Goal: Task Accomplishment & Management: Manage account settings

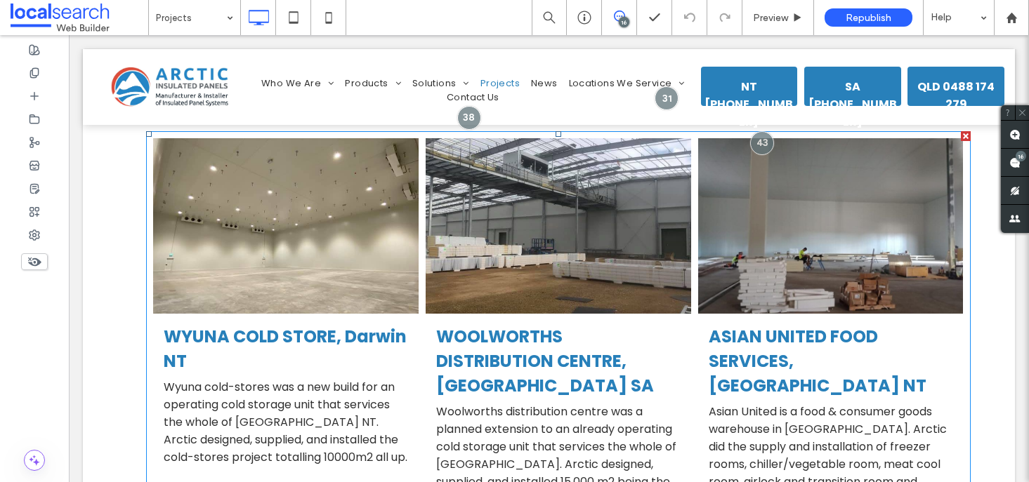
scroll to position [369, 0]
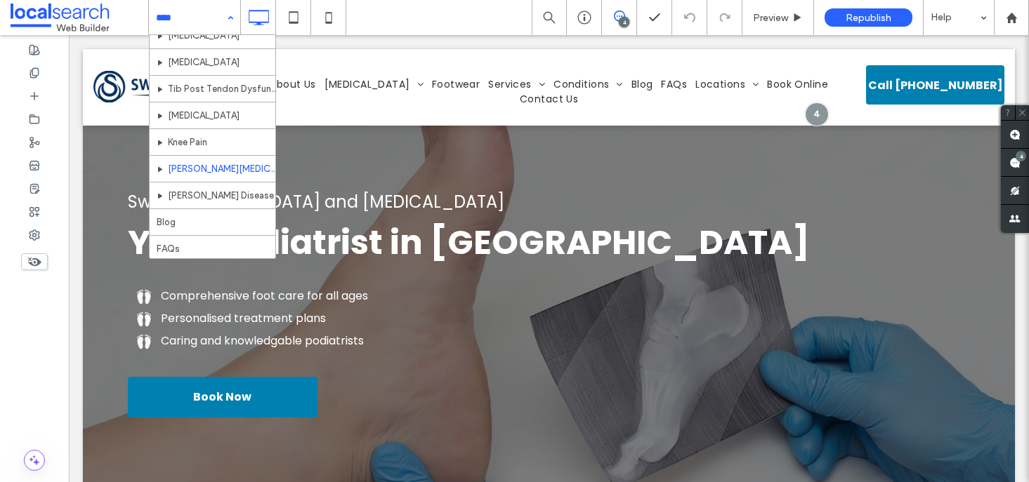
scroll to position [569, 0]
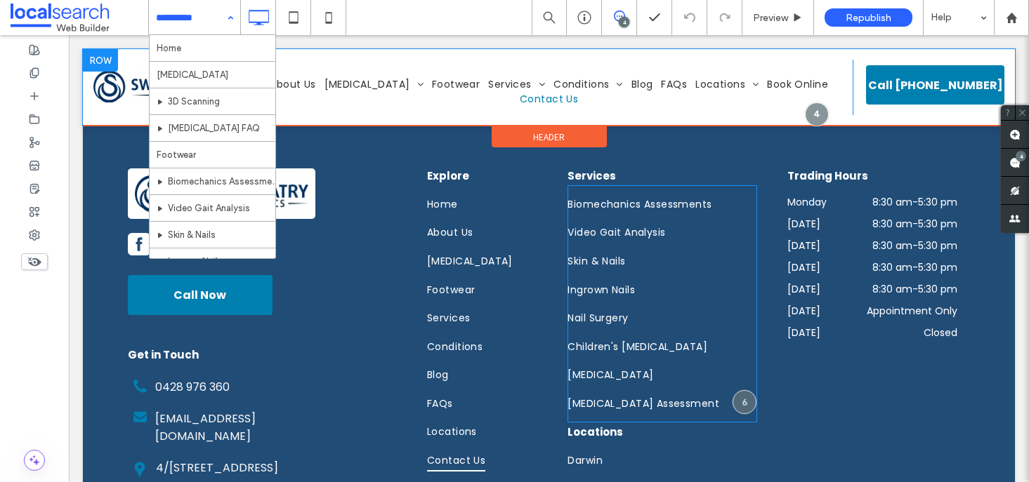
scroll to position [1656, 0]
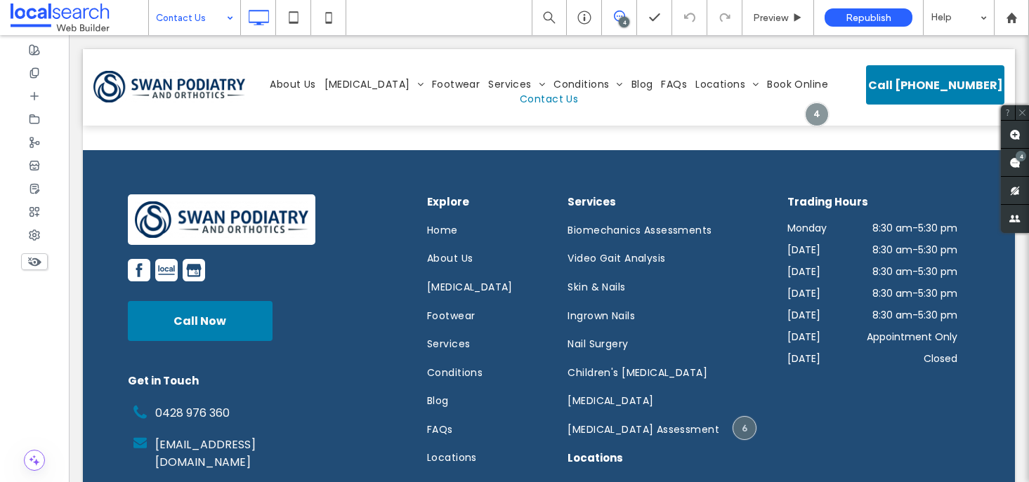
click at [221, 16] on div "Contact Us" at bounding box center [194, 17] width 91 height 35
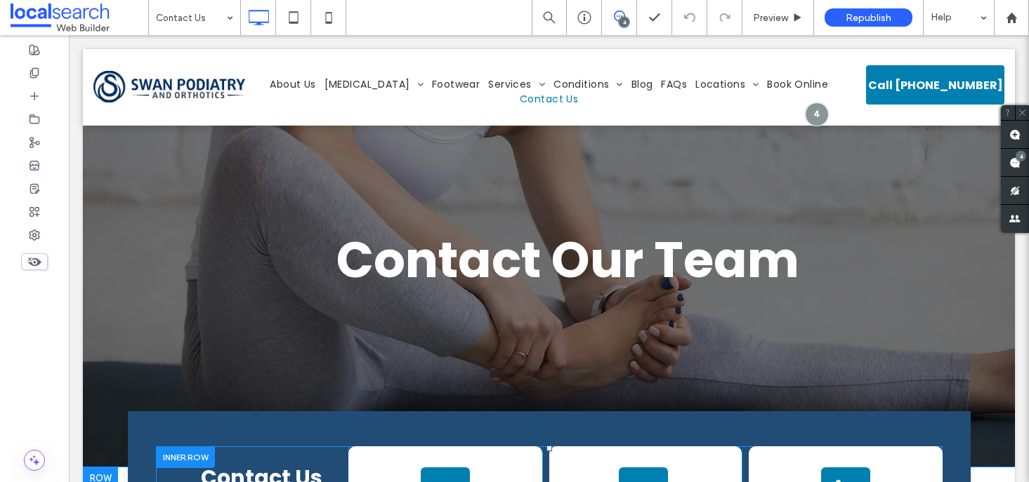
scroll to position [0, 0]
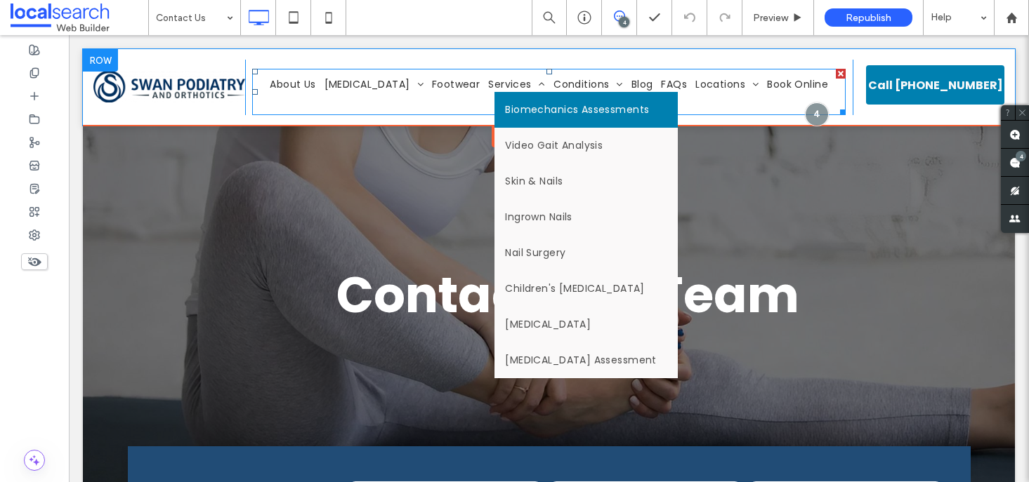
click at [505, 112] on span "Biomechanics Assessments" at bounding box center [577, 110] width 144 height 15
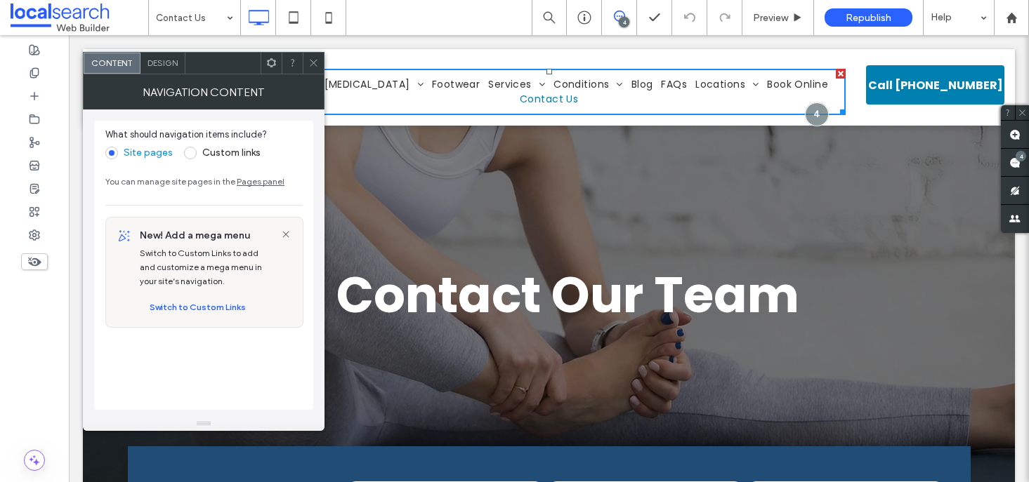
click at [309, 59] on icon at bounding box center [313, 63] width 11 height 11
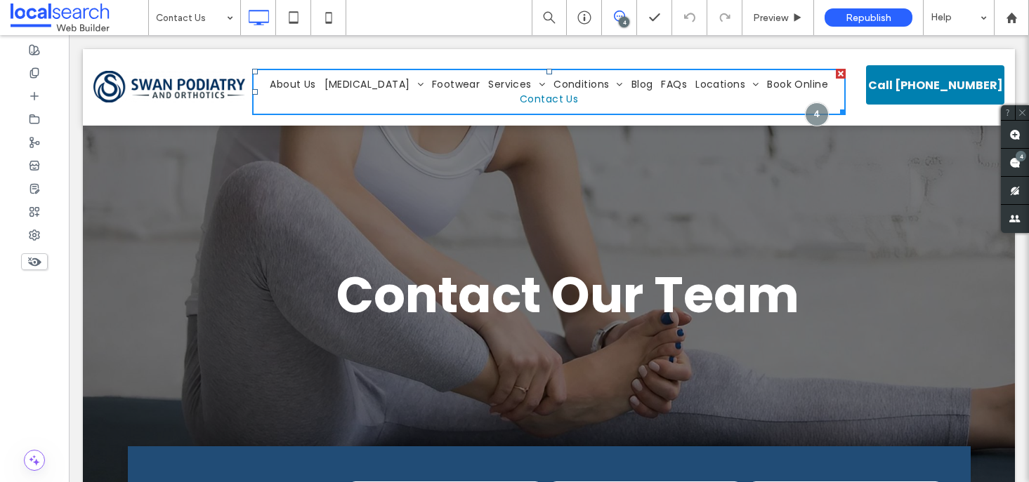
click at [127, 11] on span at bounding box center [80, 18] width 138 height 28
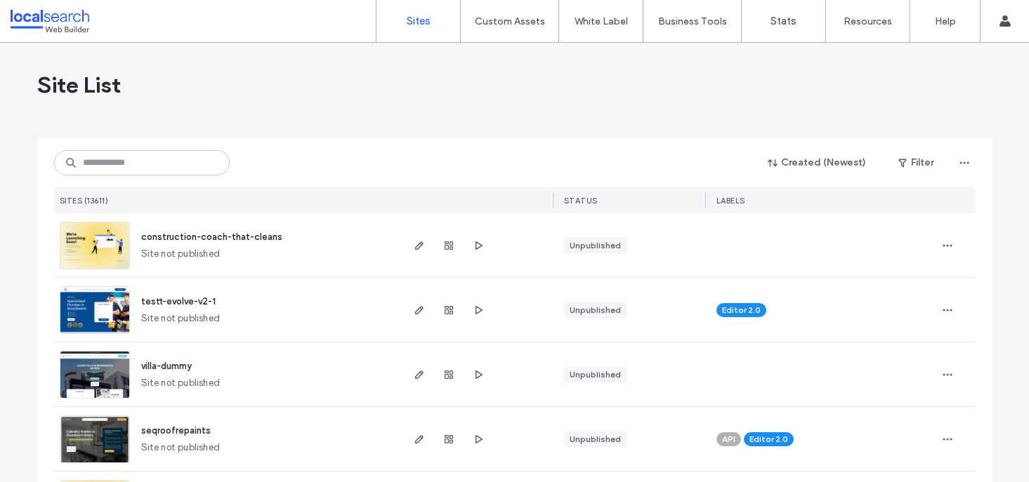
click at [134, 171] on input at bounding box center [142, 162] width 176 height 25
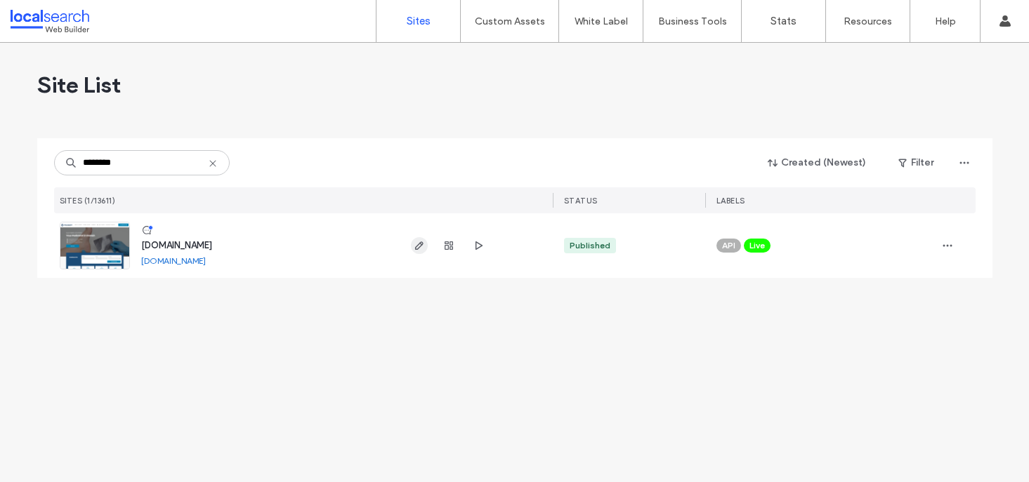
type input "********"
click at [412, 250] on span "button" at bounding box center [419, 245] width 17 height 17
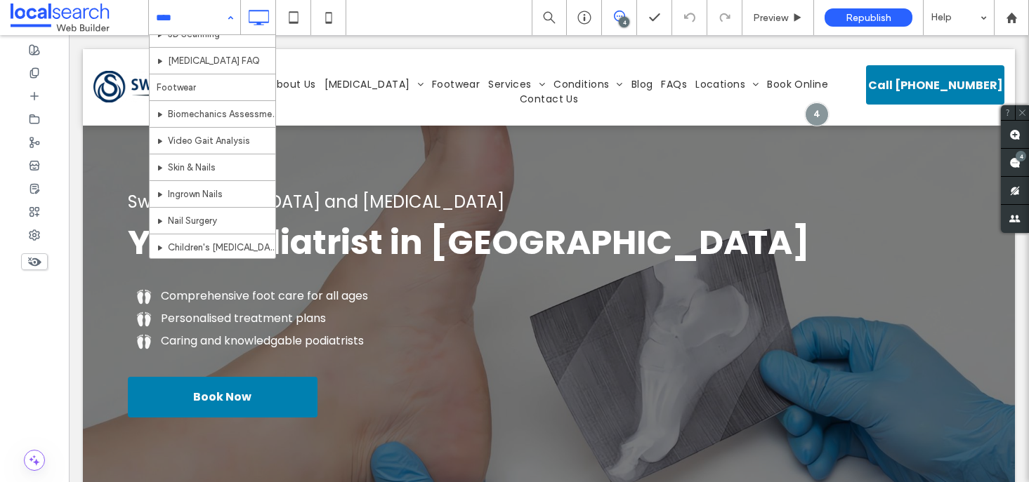
scroll to position [58, 0]
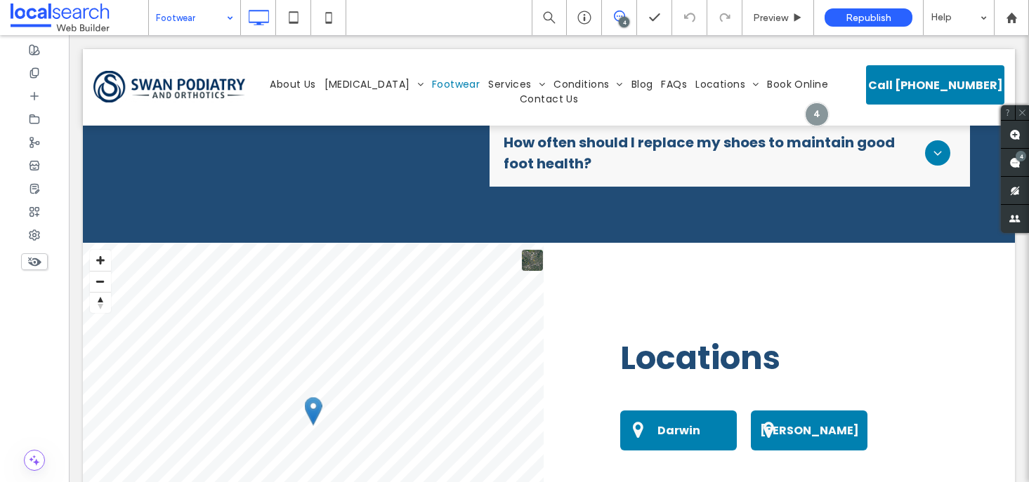
scroll to position [2692, 0]
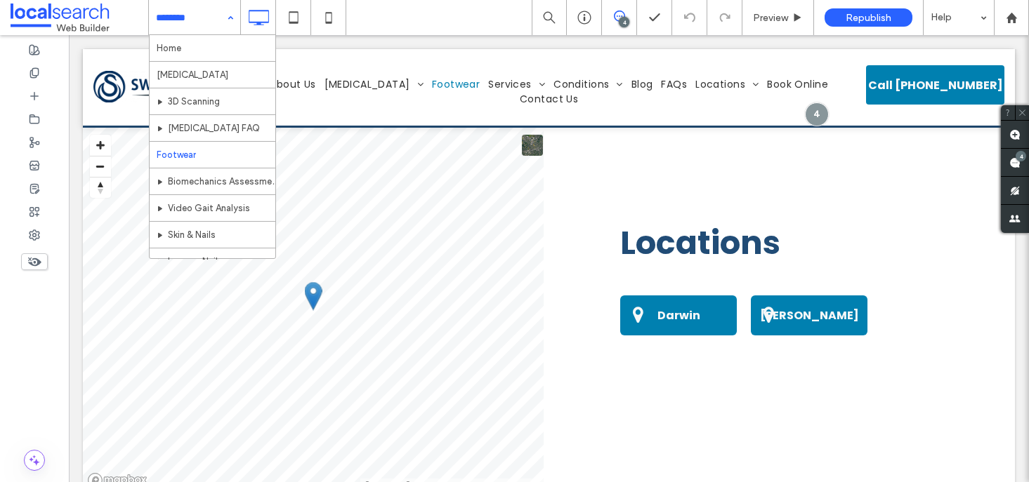
drag, startPoint x: 220, startPoint y: 18, endPoint x: 215, endPoint y: 27, distance: 11.0
click at [220, 18] on input at bounding box center [191, 17] width 70 height 35
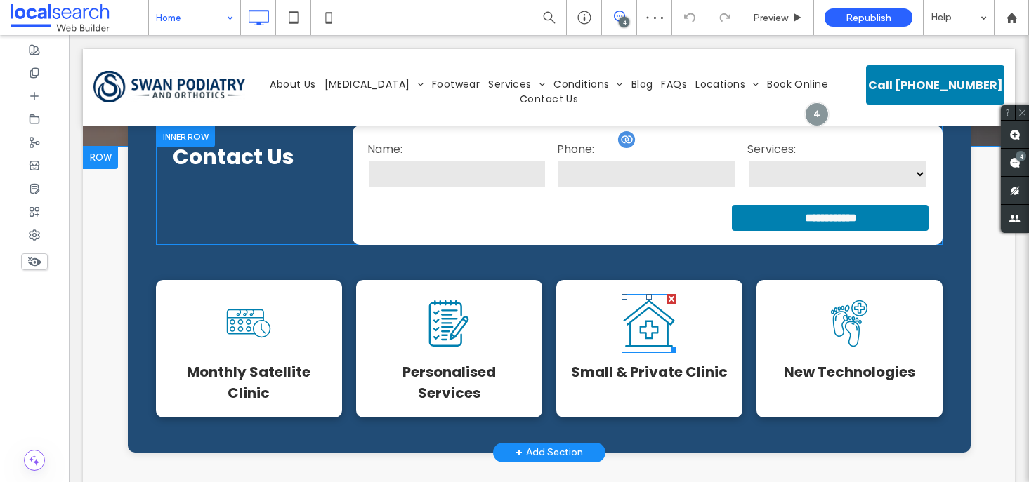
scroll to position [331, 0]
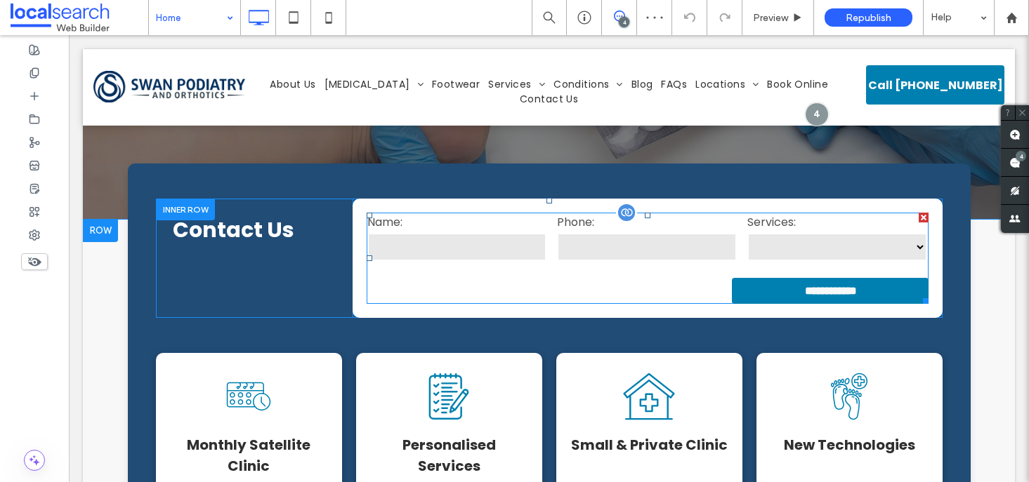
click at [854, 240] on select "**********" at bounding box center [837, 247] width 180 height 28
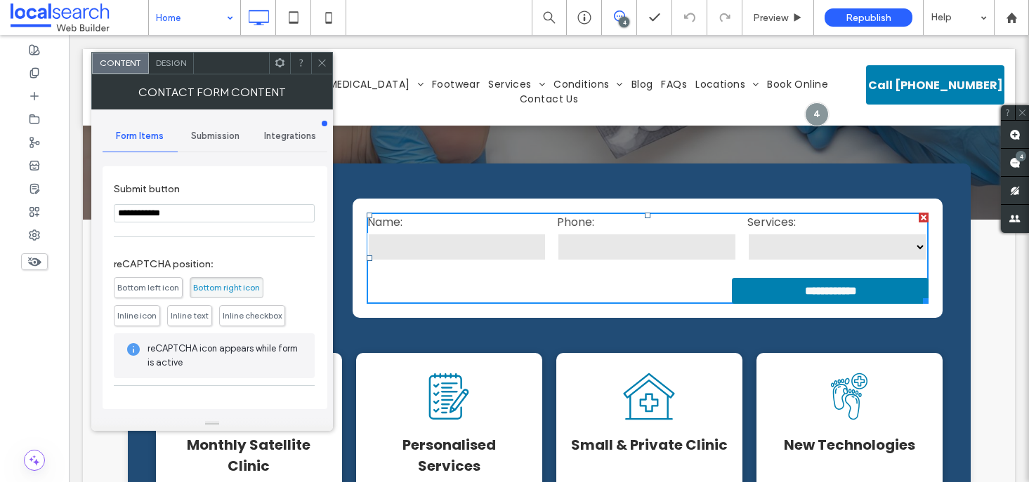
scroll to position [249, 0]
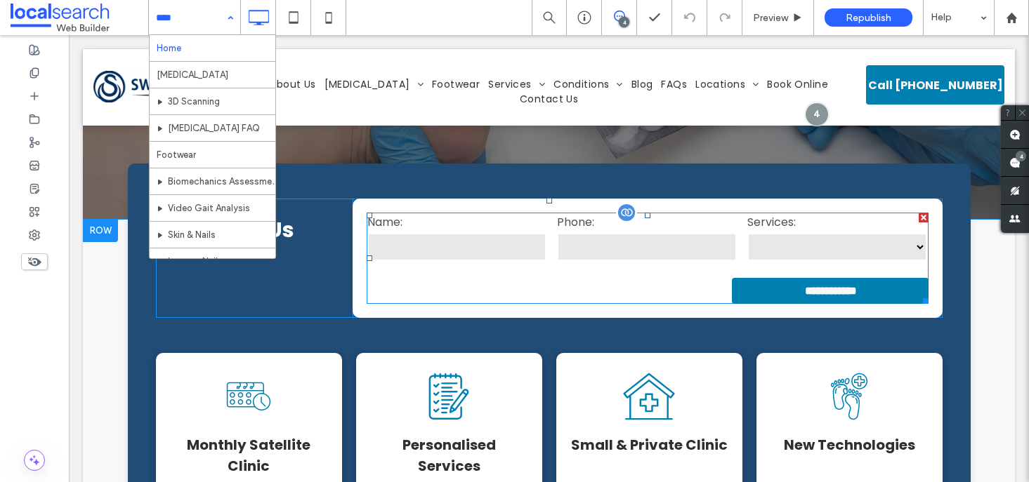
click at [774, 243] on select "**********" at bounding box center [837, 247] width 180 height 28
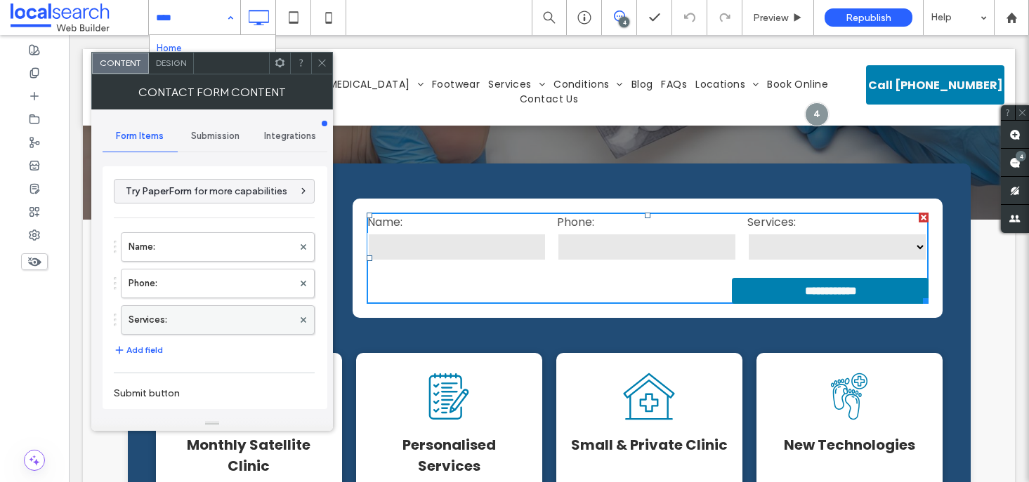
click at [194, 323] on label "Services:" at bounding box center [210, 320] width 164 height 28
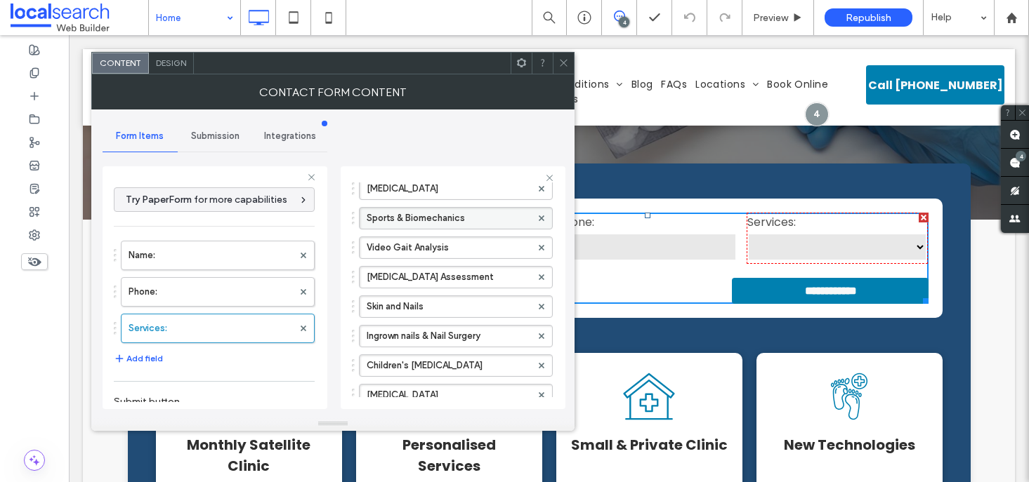
scroll to position [199, 0]
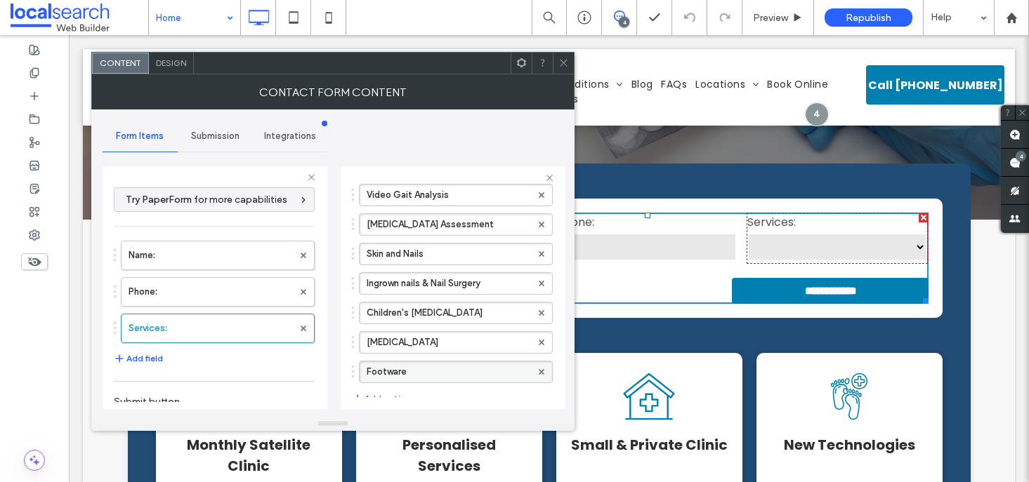
click at [416, 372] on label "Footware" at bounding box center [449, 372] width 164 height 21
type input "********"
click at [443, 149] on div "**********" at bounding box center [333, 264] width 461 height 308
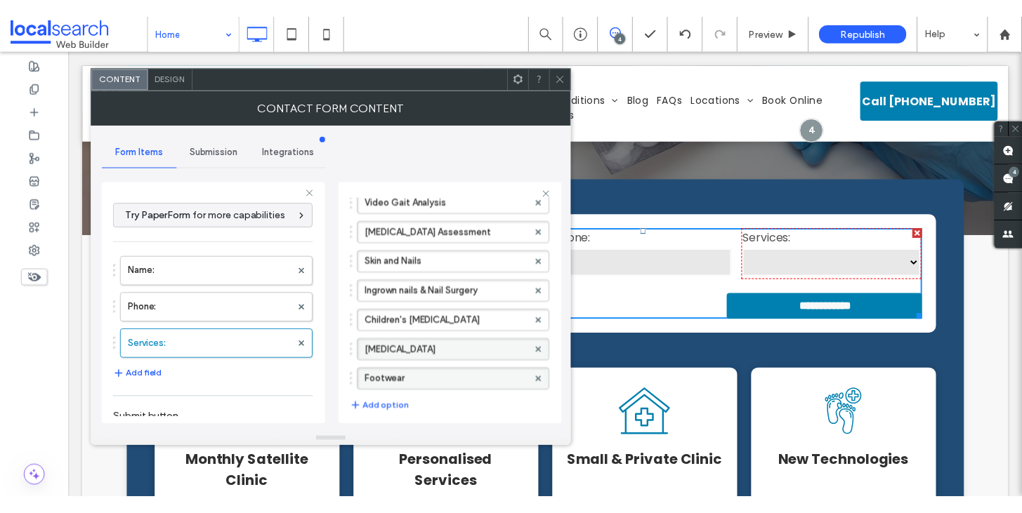
scroll to position [222, 0]
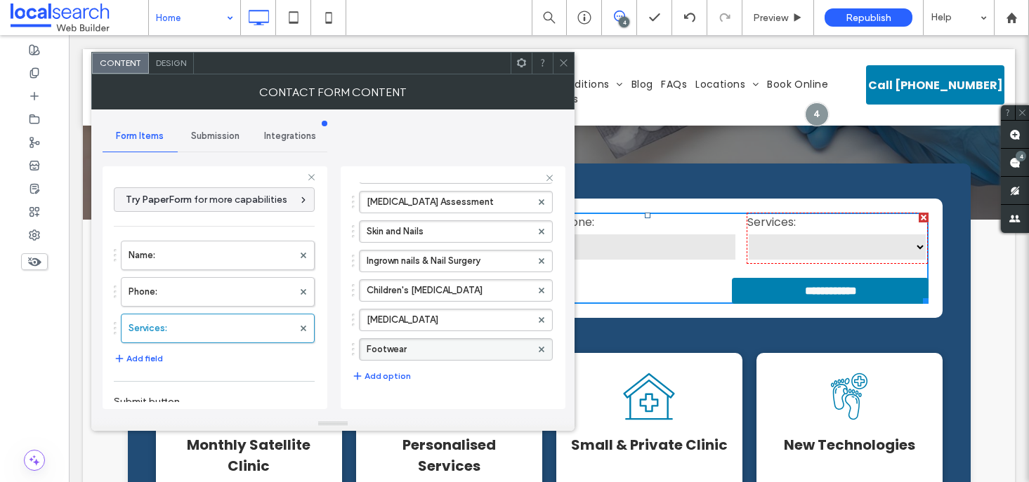
click at [562, 64] on icon at bounding box center [563, 63] width 11 height 11
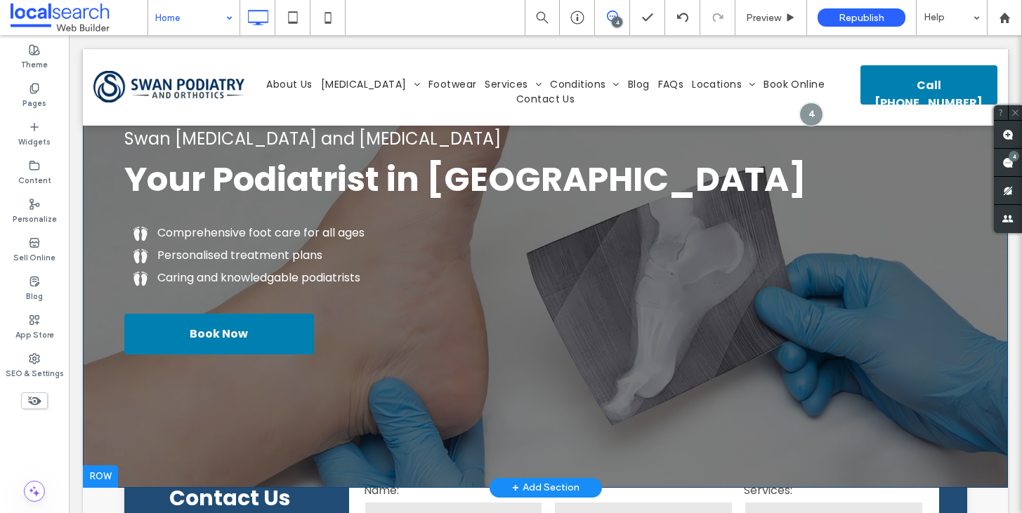
scroll to position [0, 0]
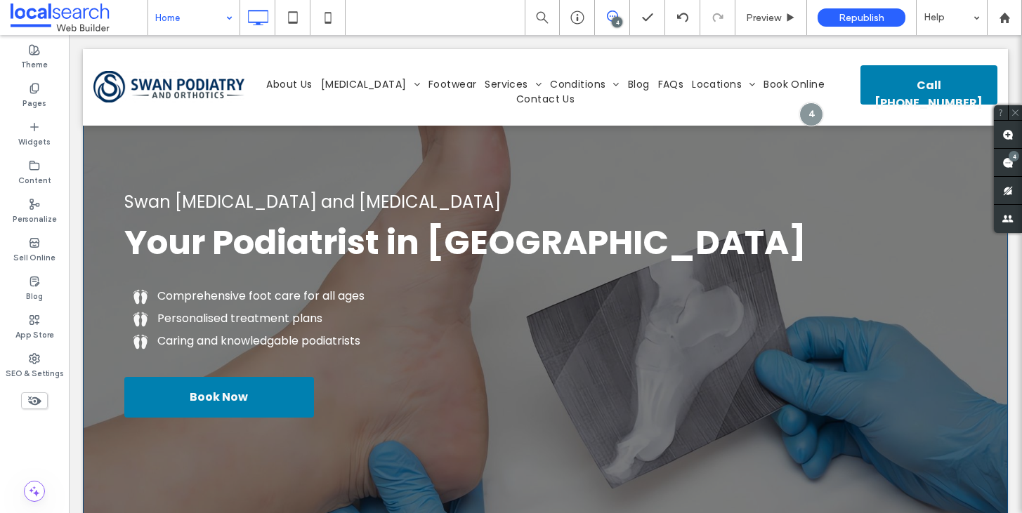
click at [935, 171] on div "Swan Podiatry and Orthotics Your Podiatrist in Darwin Comprehensive foot care f…" at bounding box center [545, 300] width 925 height 502
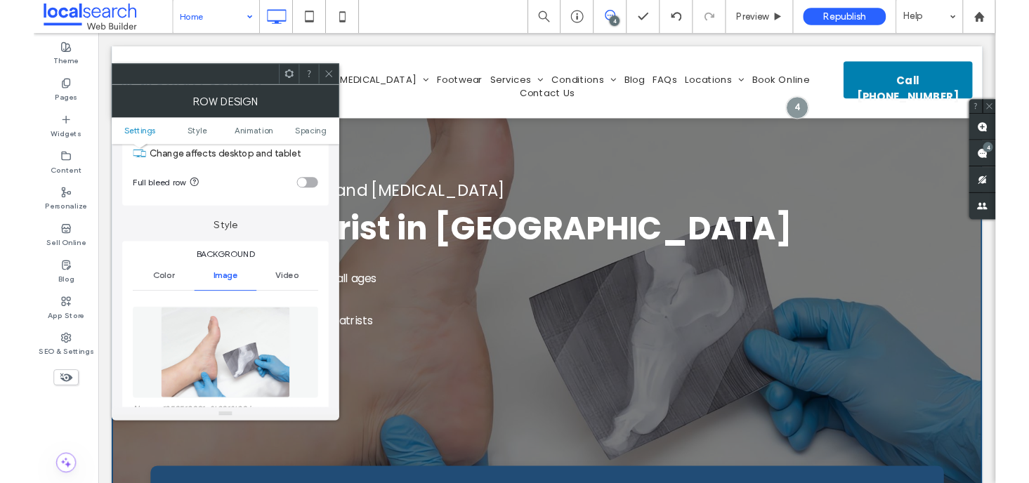
scroll to position [112, 0]
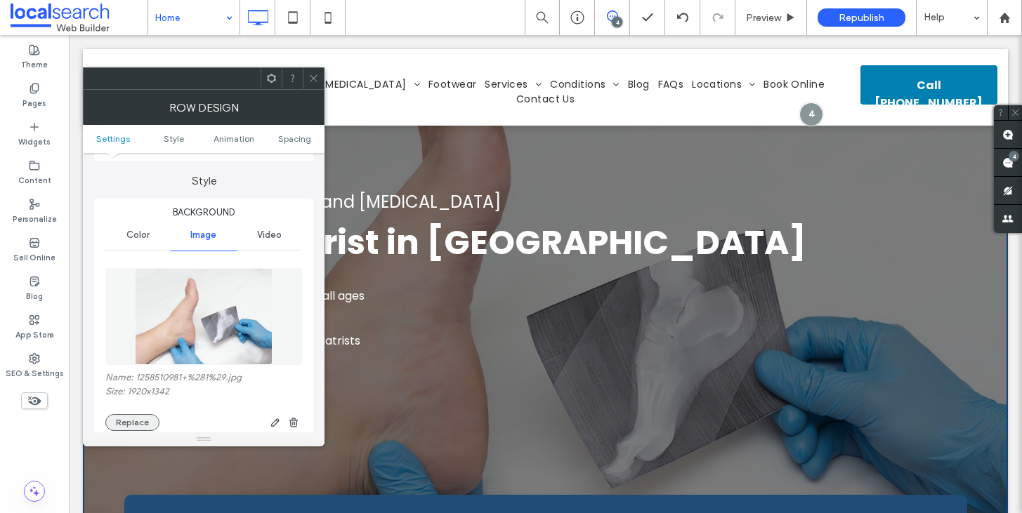
click at [146, 417] on button "Replace" at bounding box center [132, 422] width 54 height 17
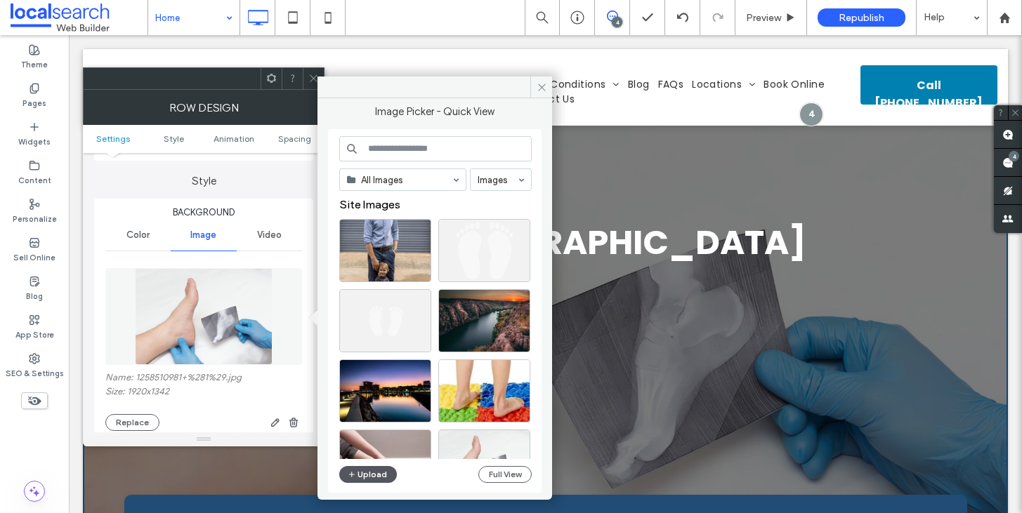
click at [357, 474] on button "Upload" at bounding box center [368, 474] width 58 height 17
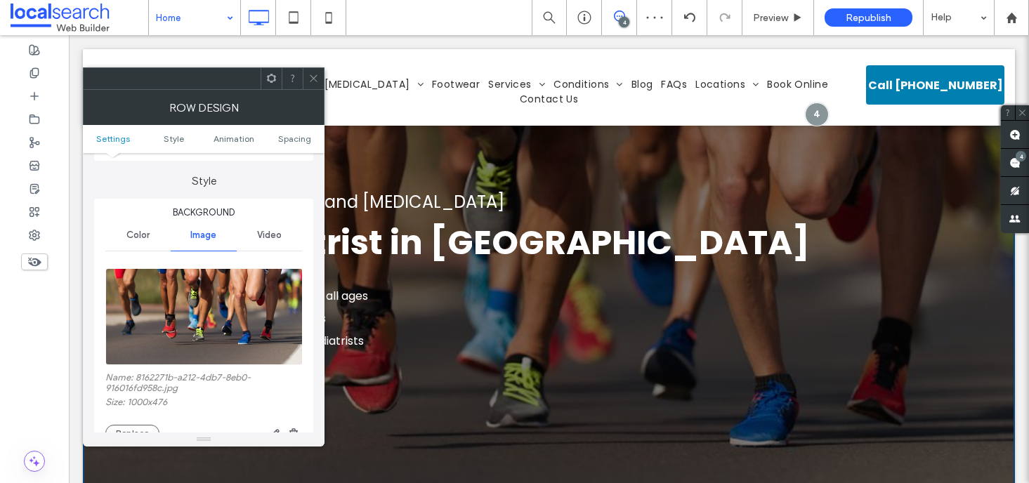
click at [317, 81] on icon at bounding box center [313, 78] width 11 height 11
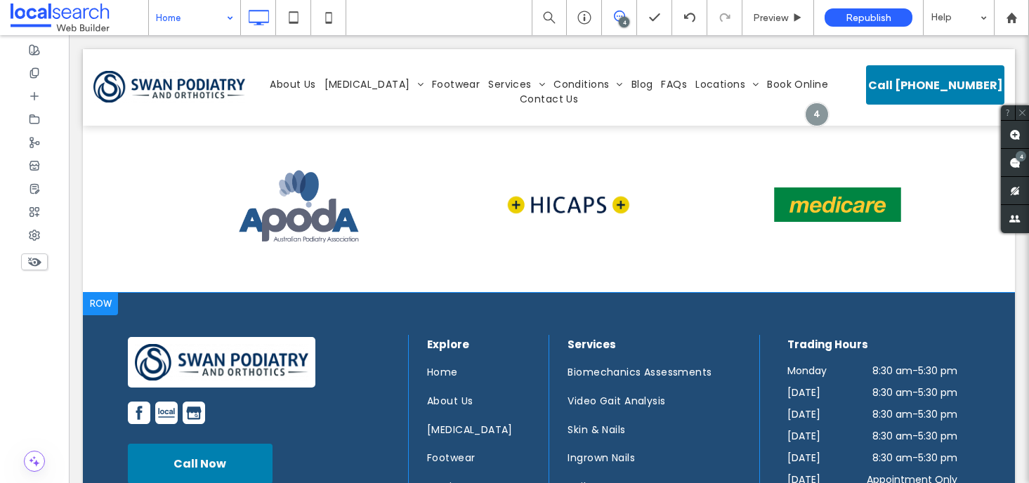
scroll to position [5632, 0]
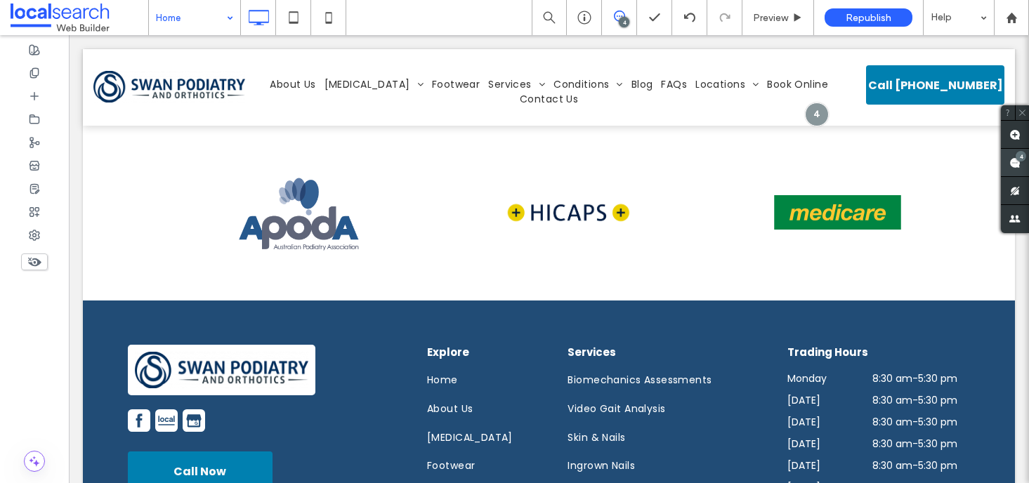
click at [1015, 165] on use at bounding box center [1014, 162] width 11 height 11
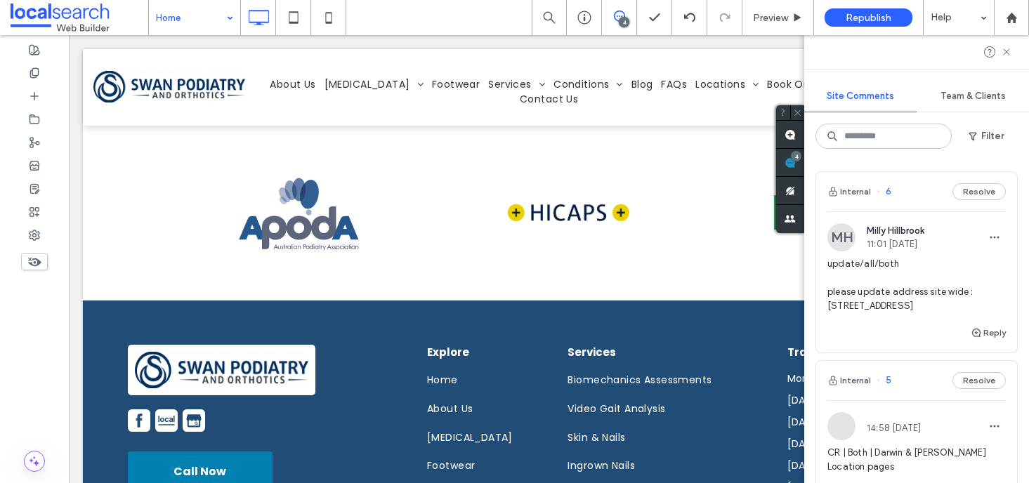
click at [866, 264] on span "update/all/both please update address site wide : 4/6 Caryota Court Coconut Gro…" at bounding box center [916, 285] width 178 height 56
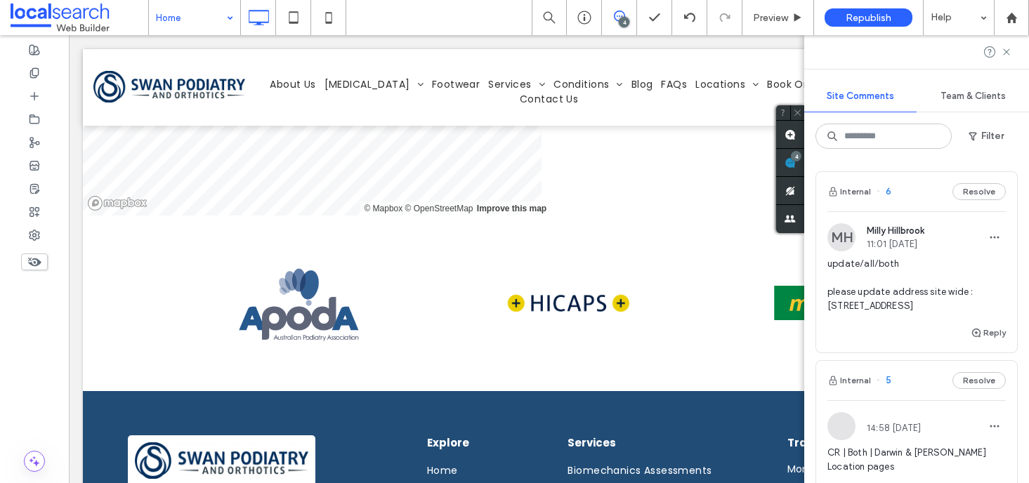
scroll to position [5517, 0]
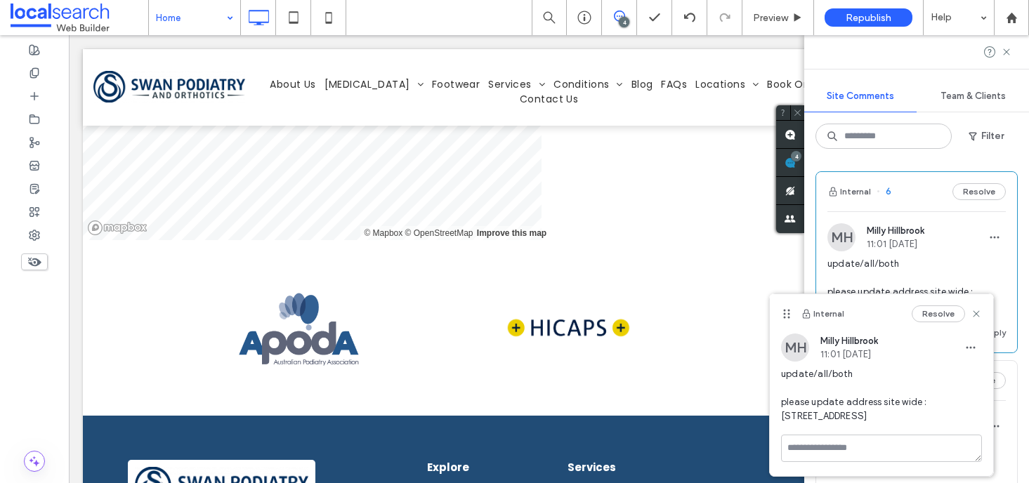
click at [1010, 59] on div at bounding box center [916, 52] width 225 height 34
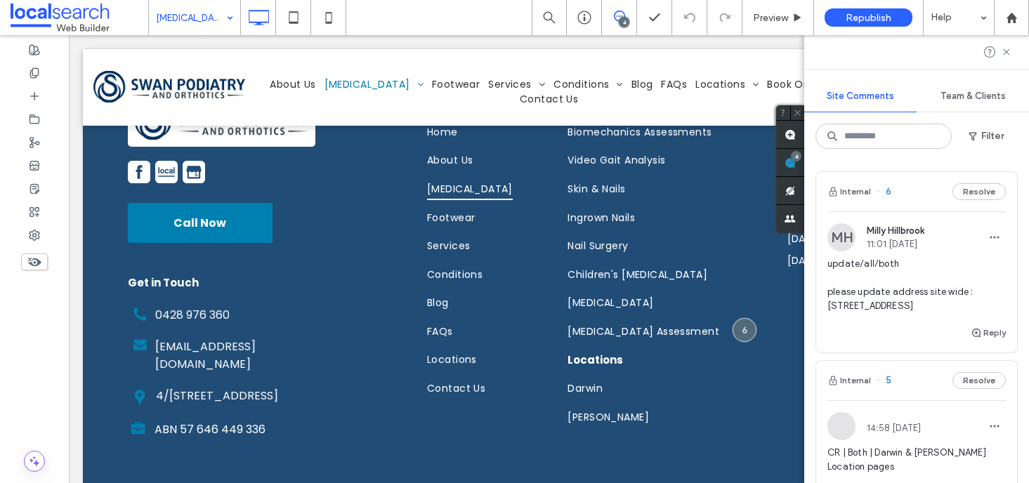
click at [199, 17] on input at bounding box center [191, 17] width 70 height 35
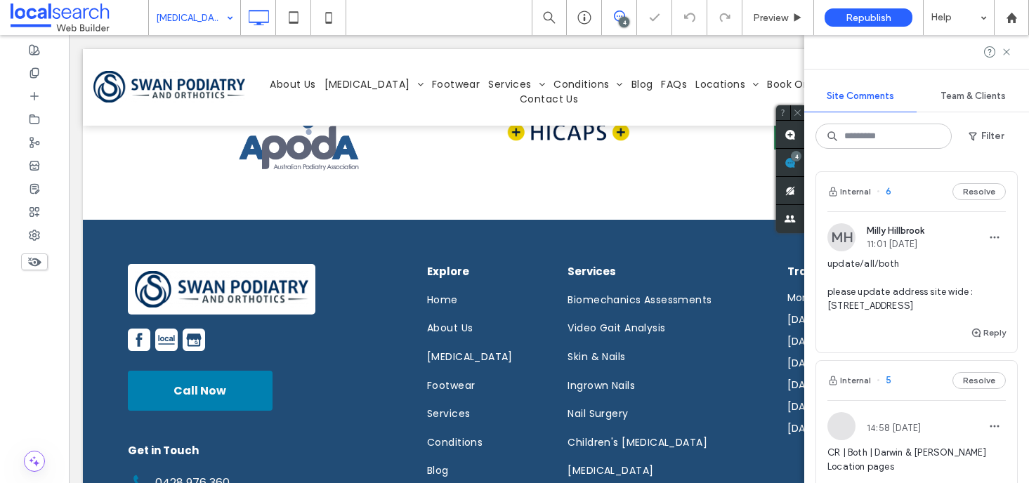
scroll to position [1868, 0]
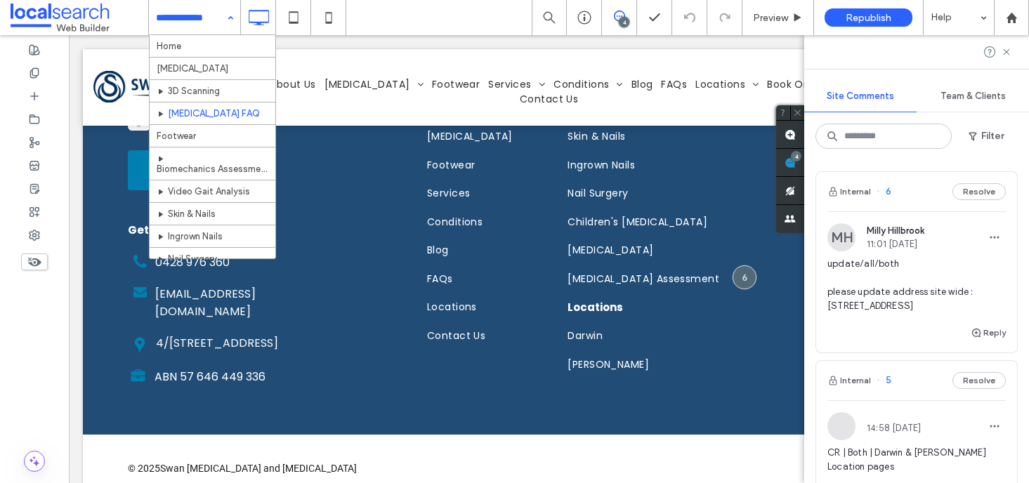
click at [211, 22] on input at bounding box center [191, 17] width 70 height 35
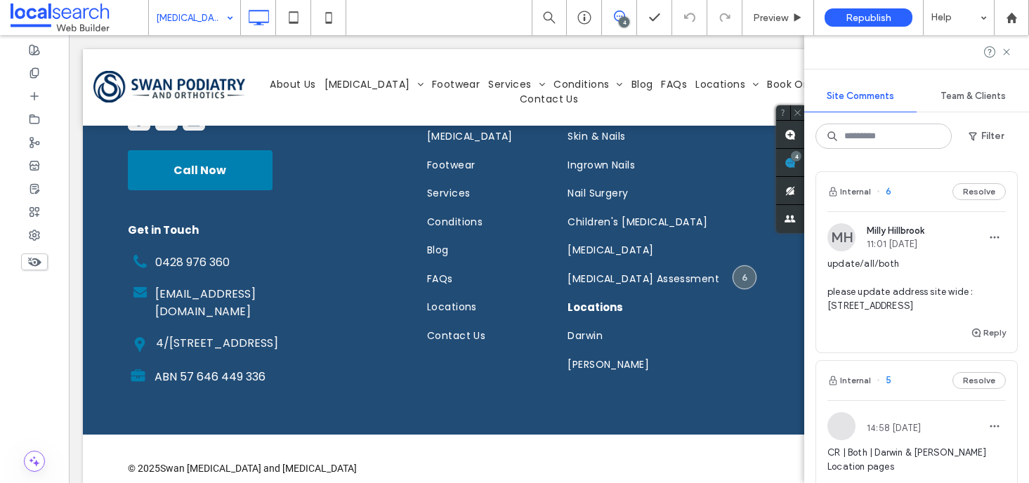
click at [223, 18] on div "Orthotics FAQ" at bounding box center [194, 17] width 91 height 35
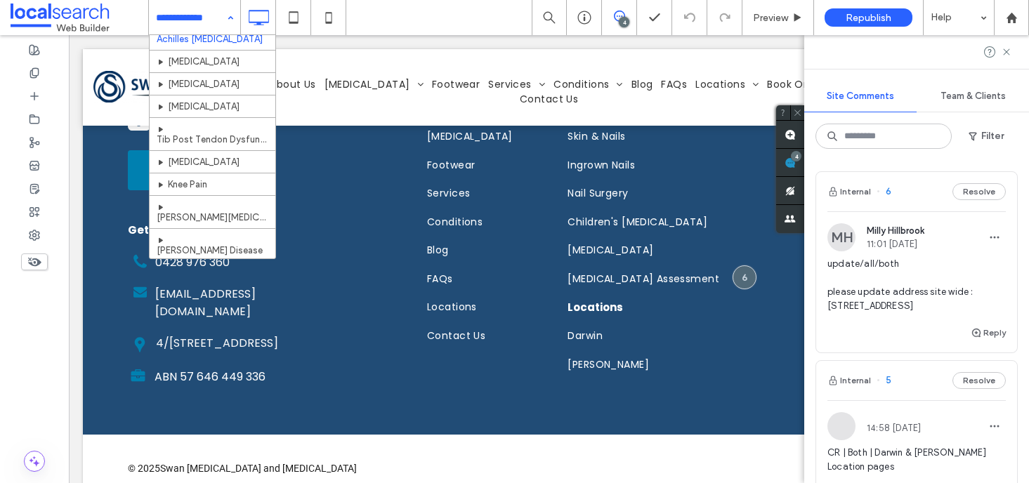
scroll to position [396, 0]
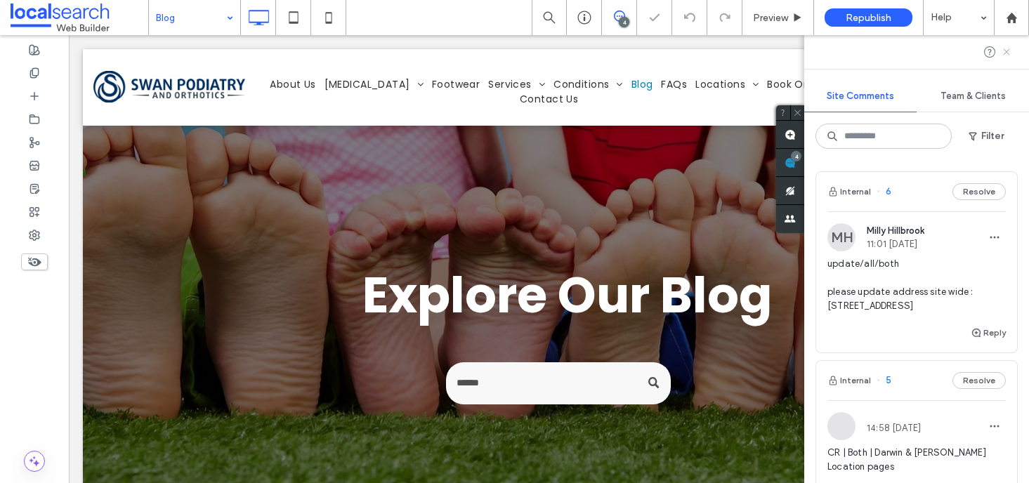
click at [1008, 52] on icon at bounding box center [1006, 51] width 11 height 11
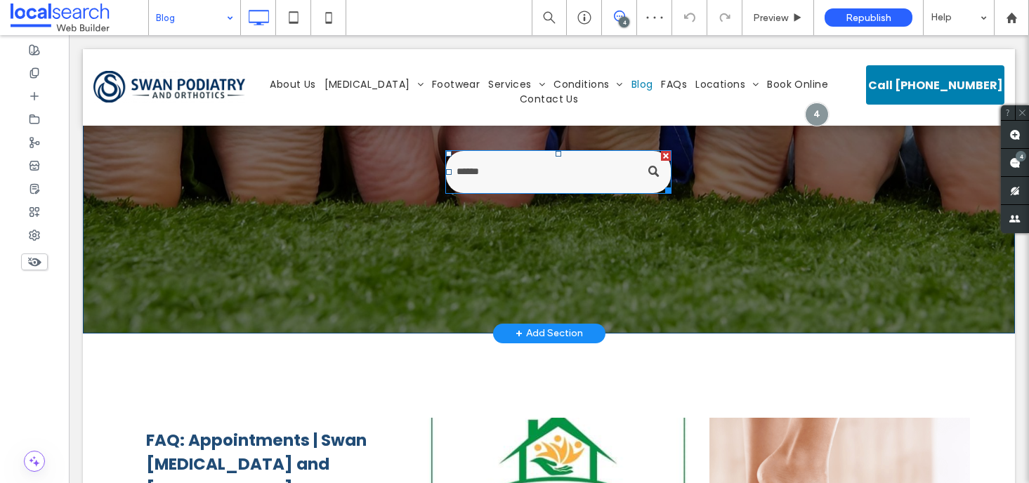
scroll to position [496, 0]
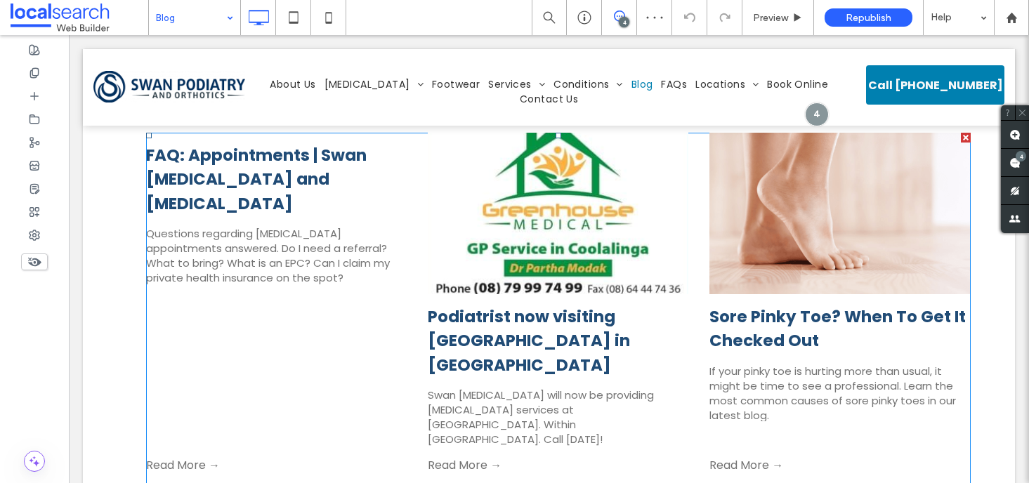
click at [484, 317] on link "Podiatrist now visiting Greenhouse Medical in Coolalinga" at bounding box center [558, 341] width 260 height 73
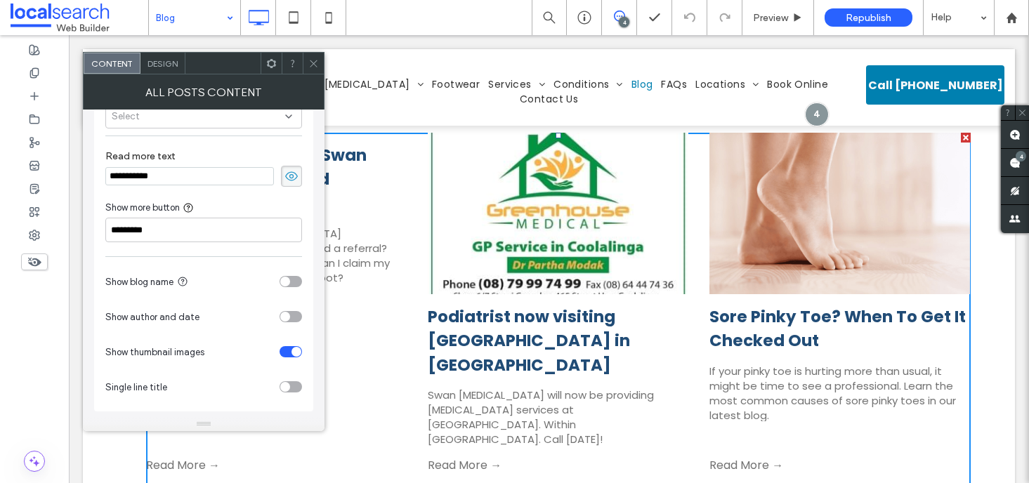
scroll to position [87, 0]
click at [313, 72] on span at bounding box center [313, 63] width 11 height 21
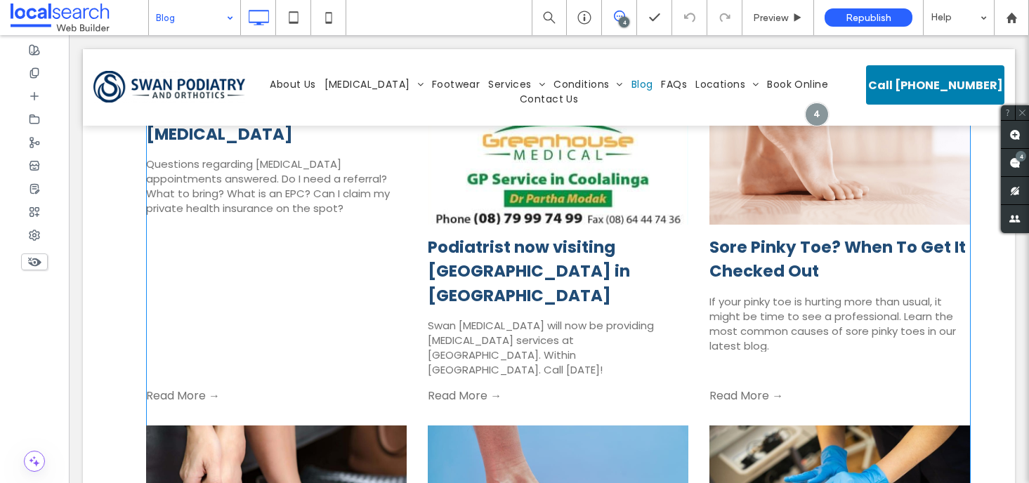
scroll to position [550, 0]
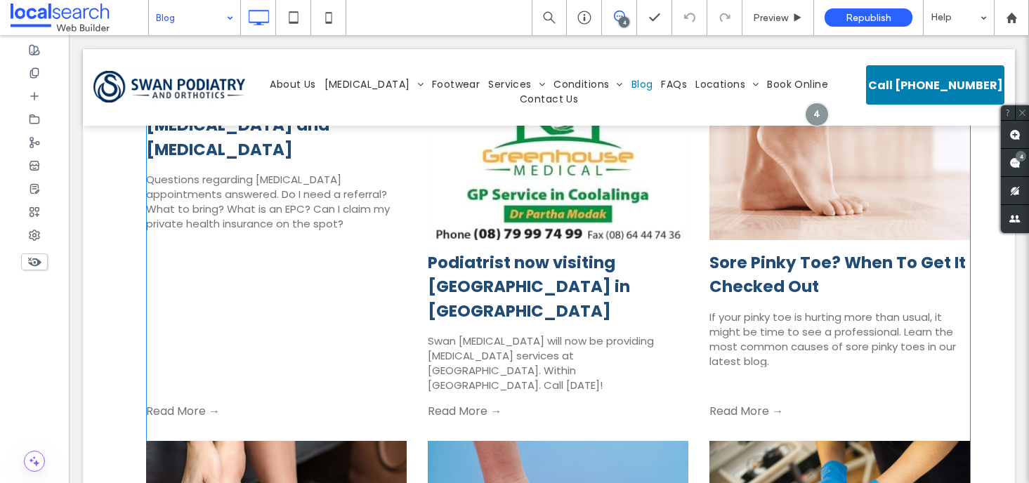
click at [581, 249] on div "Podiatrist now visiting Greenhouse Medical in Coolalinga By admin • October 7, …" at bounding box center [558, 321] width 260 height 162
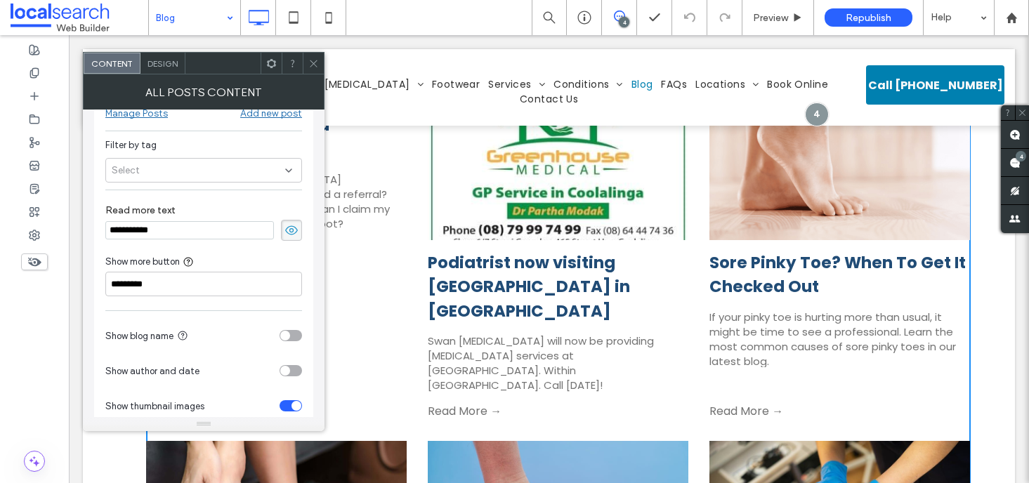
scroll to position [0, 0]
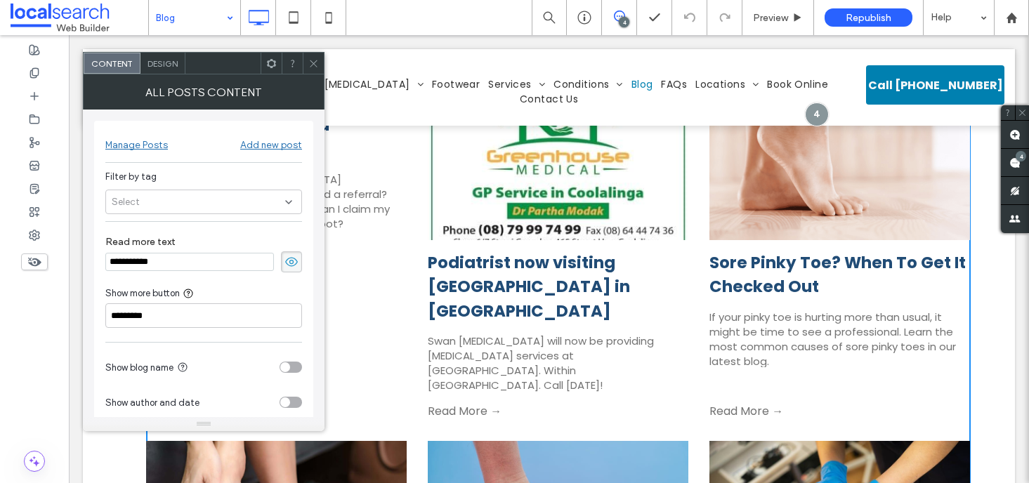
click at [133, 146] on div "Manage Posts" at bounding box center [136, 145] width 62 height 12
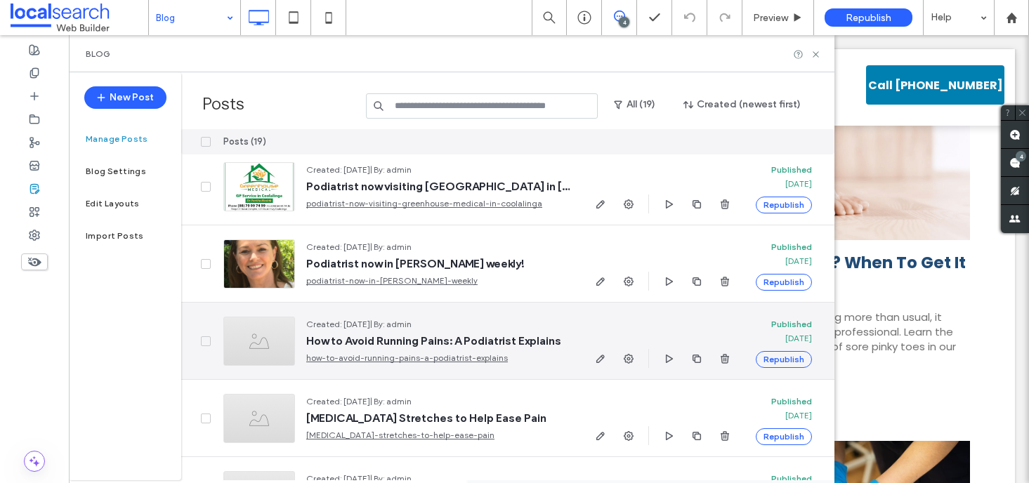
scroll to position [84, 0]
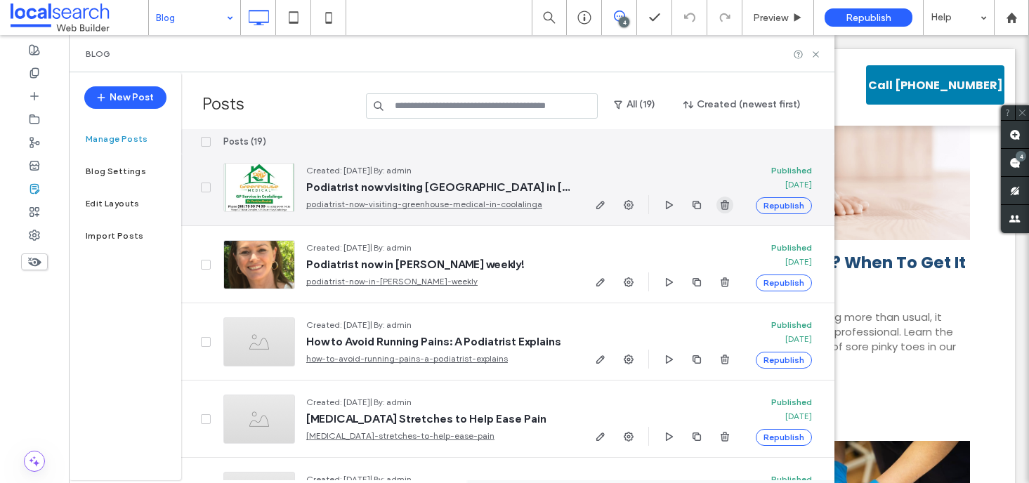
click at [717, 206] on span "button" at bounding box center [724, 205] width 17 height 17
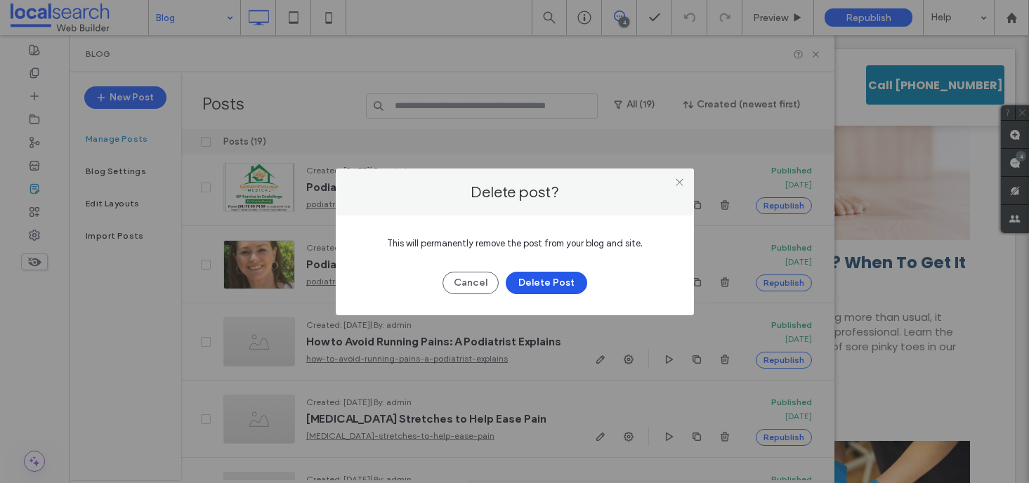
click at [553, 284] on button "Delete Post" at bounding box center [546, 283] width 81 height 22
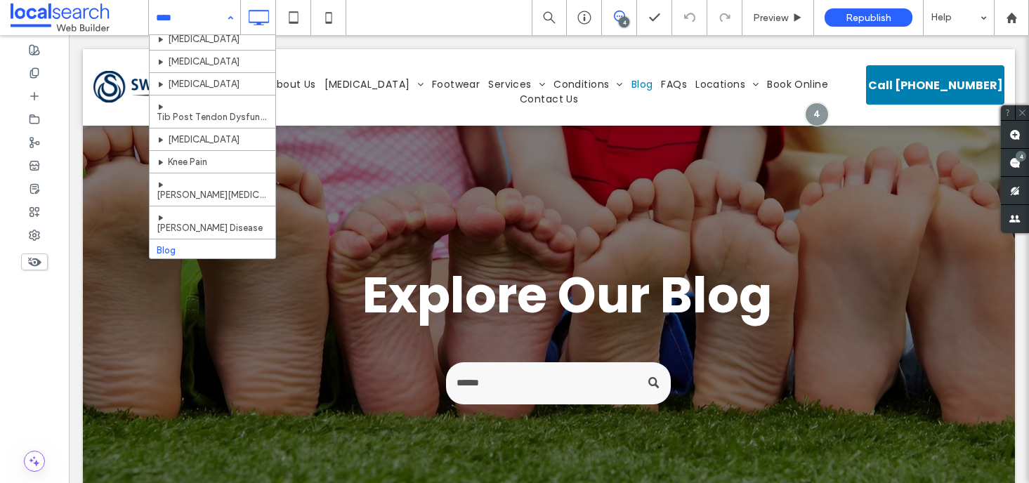
scroll to position [469, 0]
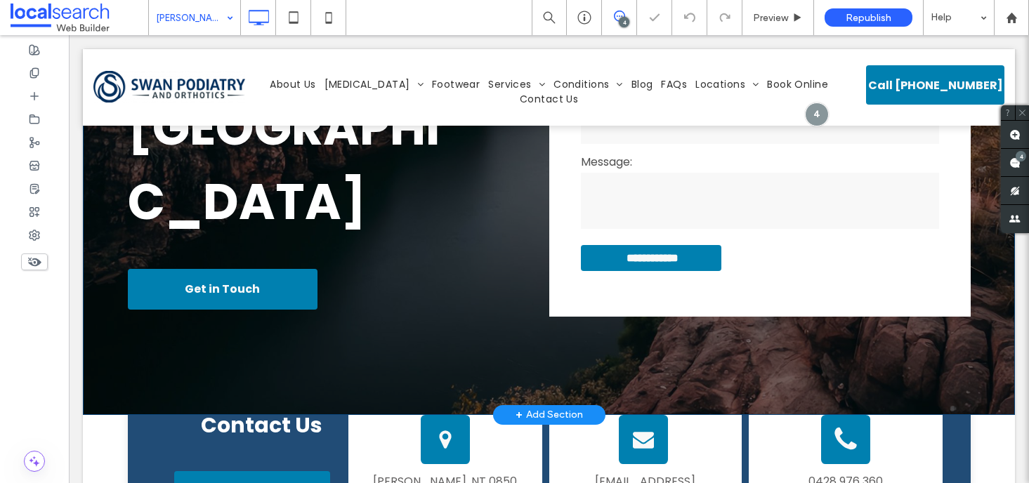
scroll to position [344, 0]
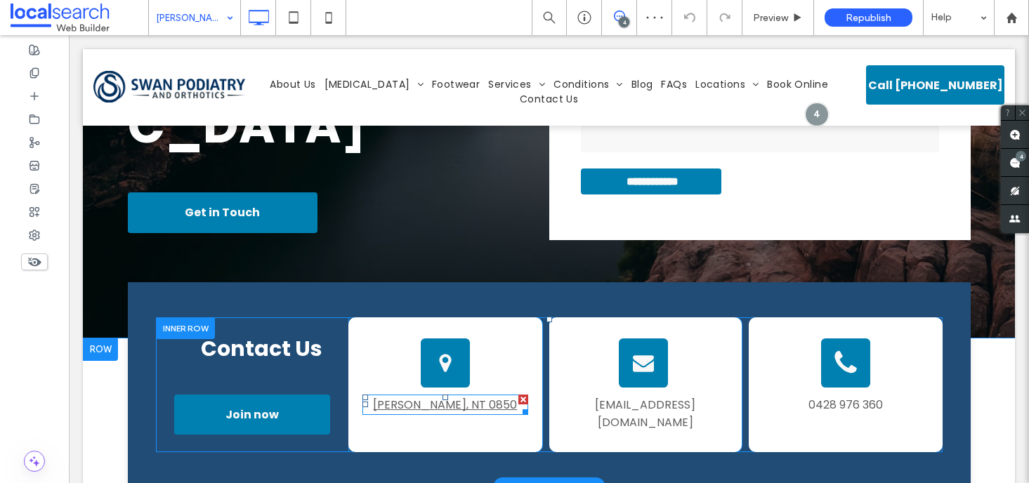
click at [472, 397] on link "Katherine, NT 0850" at bounding box center [445, 405] width 144 height 16
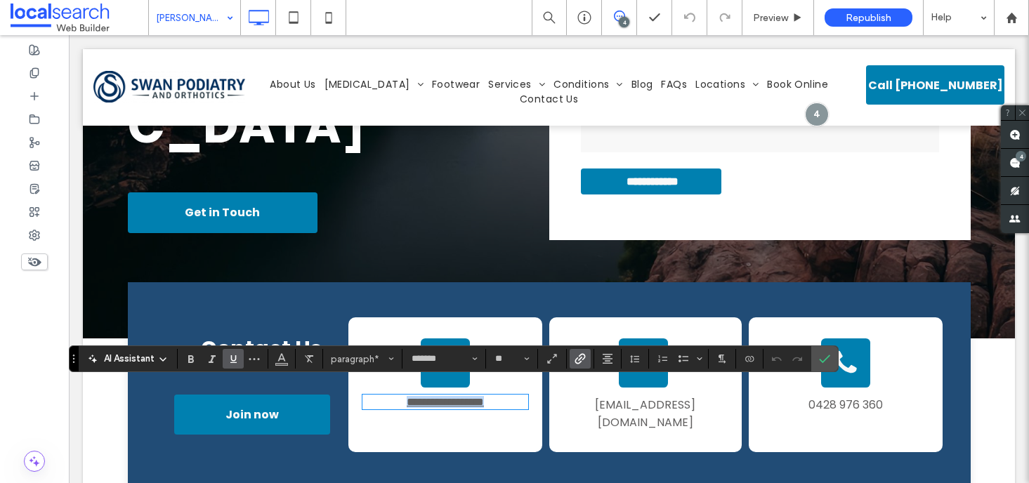
drag, startPoint x: 506, startPoint y: 392, endPoint x: 388, endPoint y: 394, distance: 117.3
click at [388, 396] on p "**********" at bounding box center [444, 402] width 165 height 12
drag, startPoint x: 469, startPoint y: 413, endPoint x: 348, endPoint y: 397, distance: 122.5
click at [348, 397] on div "**********" at bounding box center [444, 384] width 193 height 135
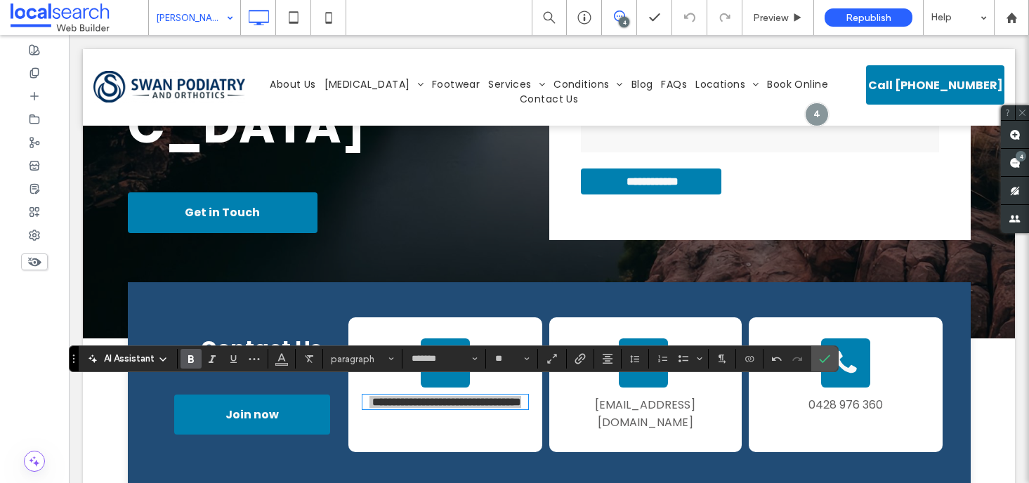
click at [190, 364] on icon "Bold" at bounding box center [190, 358] width 11 height 11
click at [235, 362] on use "Underline" at bounding box center [233, 359] width 6 height 8
click at [233, 363] on icon "Underline" at bounding box center [232, 358] width 11 height 11
drag, startPoint x: 821, startPoint y: 359, endPoint x: 742, endPoint y: 326, distance: 85.3
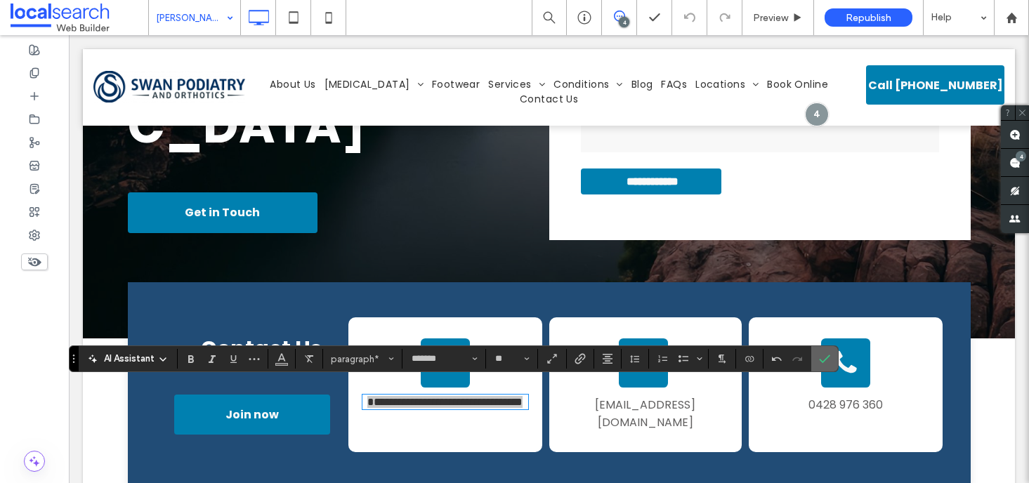
click at [821, 359] on icon "Confirm" at bounding box center [824, 358] width 11 height 11
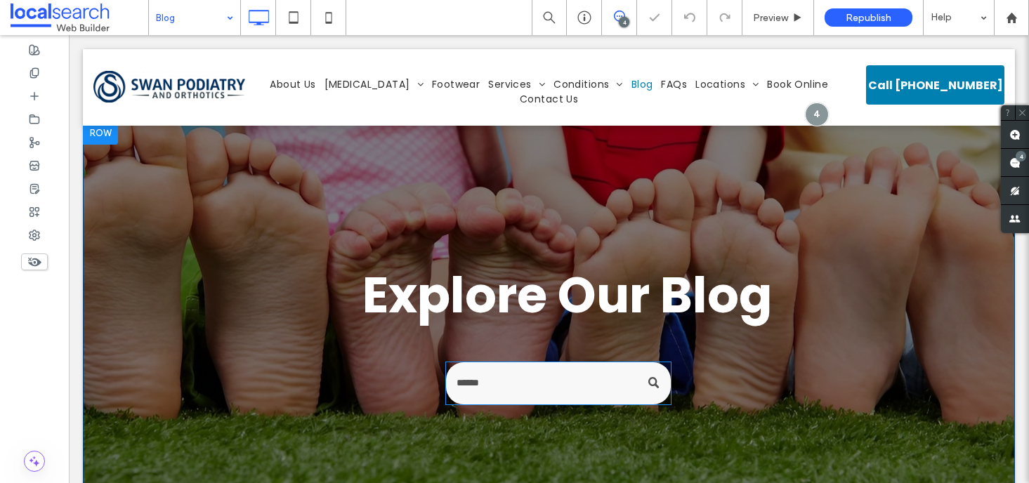
scroll to position [456, 0]
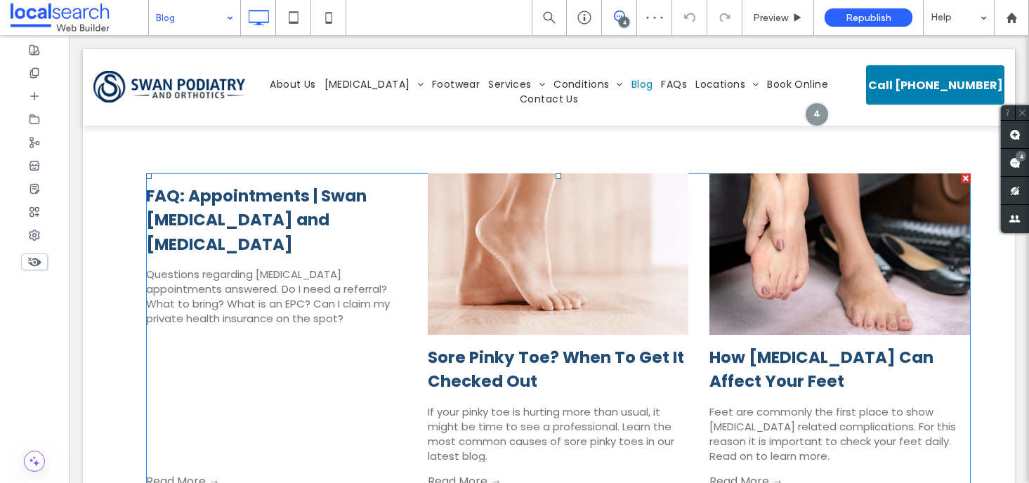
click at [269, 237] on div "FAQ: Appointments | Swan Podiatry and Orthotics By admin • October 7, 2024 Ques…" at bounding box center [276, 323] width 260 height 300
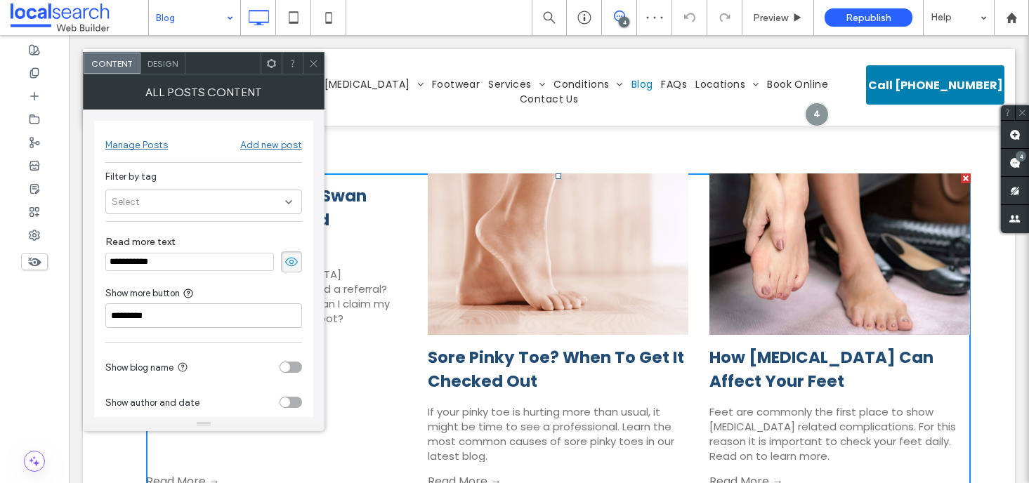
click at [145, 151] on div "Manage Posts" at bounding box center [136, 141] width 62 height 27
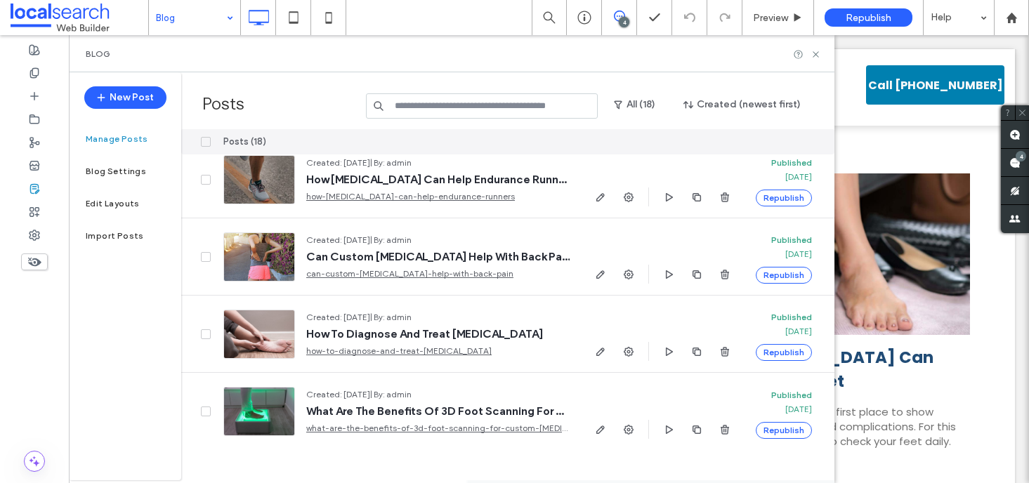
scroll to position [0, 0]
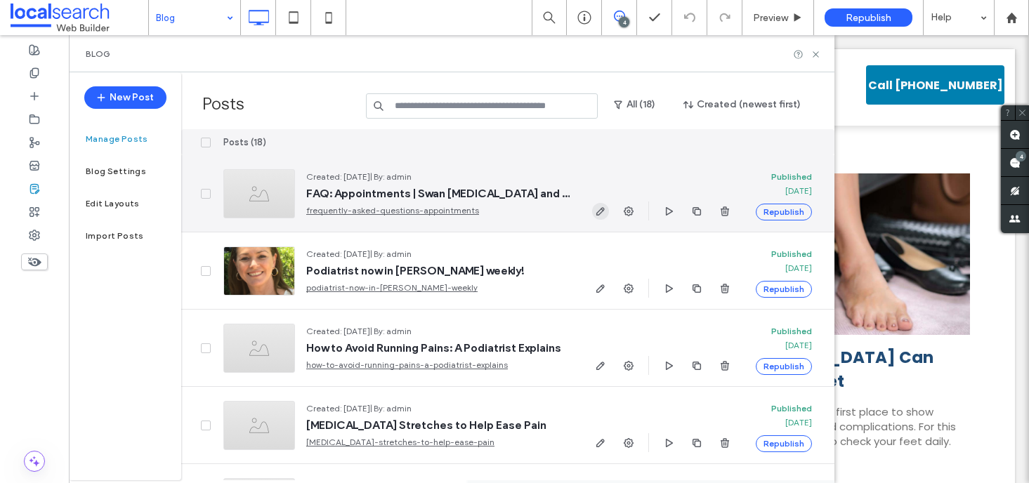
click at [600, 212] on icon "button" at bounding box center [600, 211] width 11 height 11
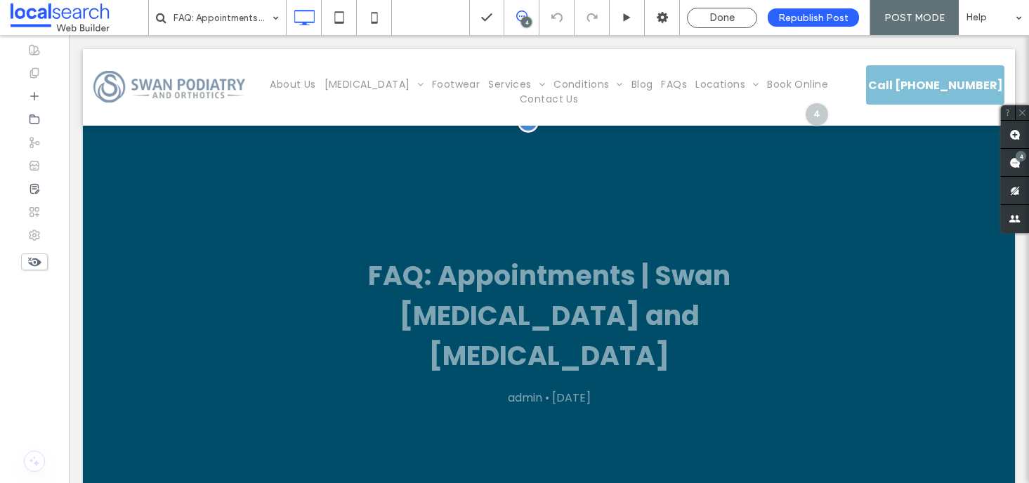
click at [862, 178] on div "FAQ: Appointments | Swan Podiatry and Orthotics admin • October 7, 2024 Click T…" at bounding box center [549, 328] width 932 height 412
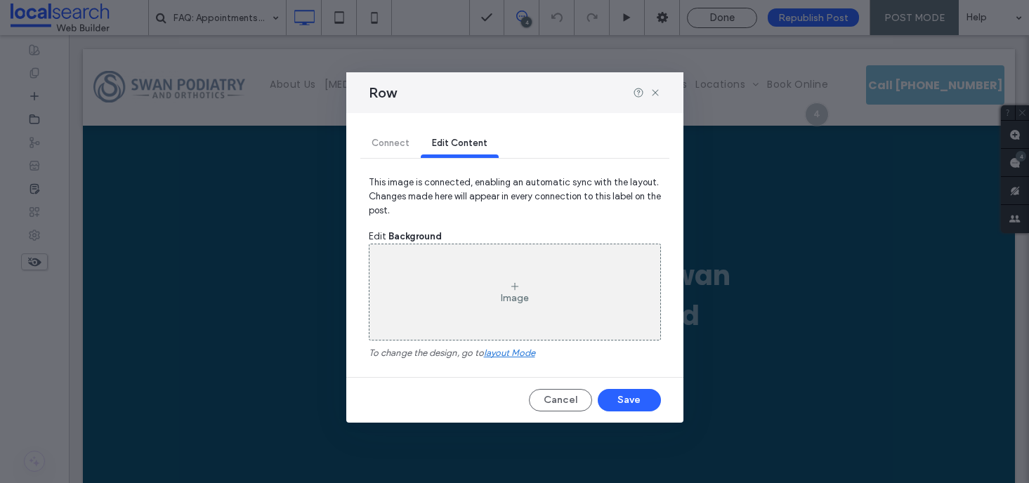
click at [591, 282] on div "Image" at bounding box center [514, 292] width 291 height 93
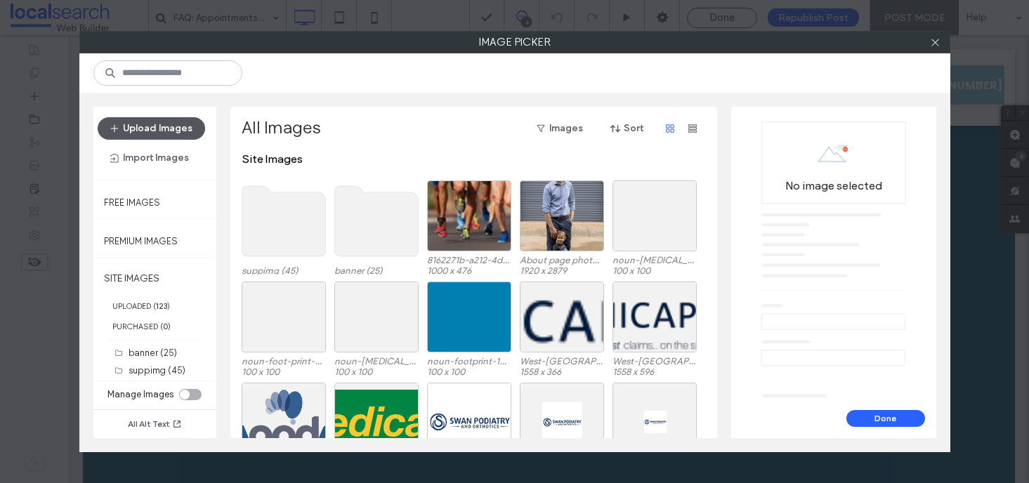
click at [169, 126] on button "Upload Images" at bounding box center [151, 128] width 107 height 22
click at [173, 127] on button "Upload Images" at bounding box center [151, 128] width 107 height 22
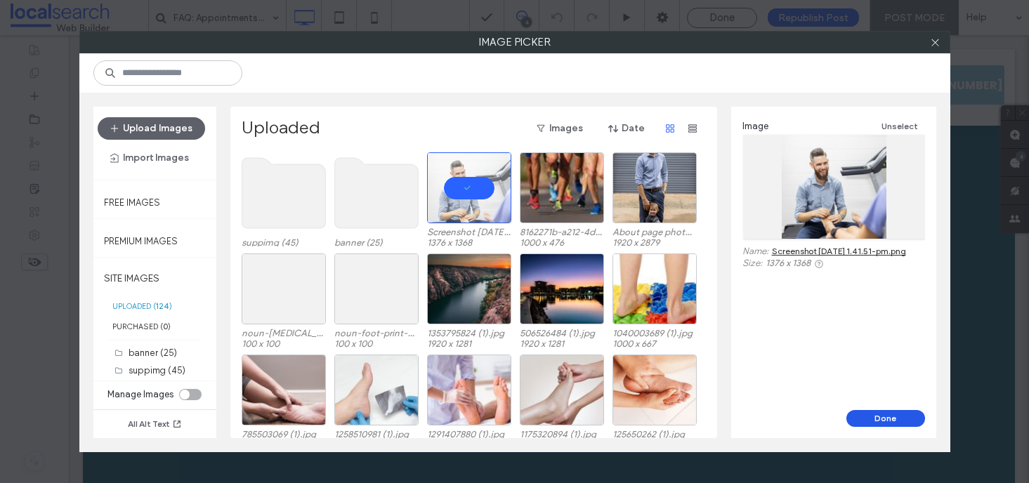
click at [903, 416] on button "Done" at bounding box center [885, 418] width 79 height 17
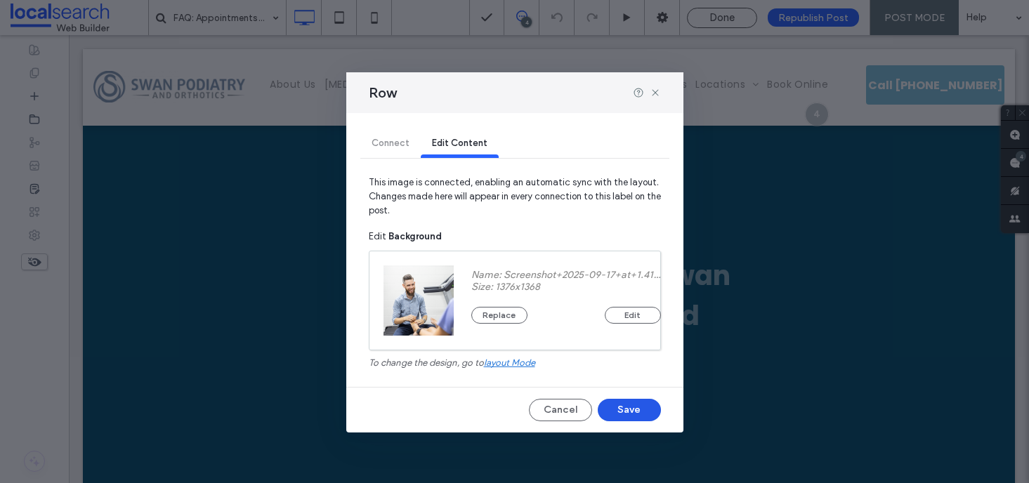
click at [642, 405] on button "Save" at bounding box center [629, 410] width 63 height 22
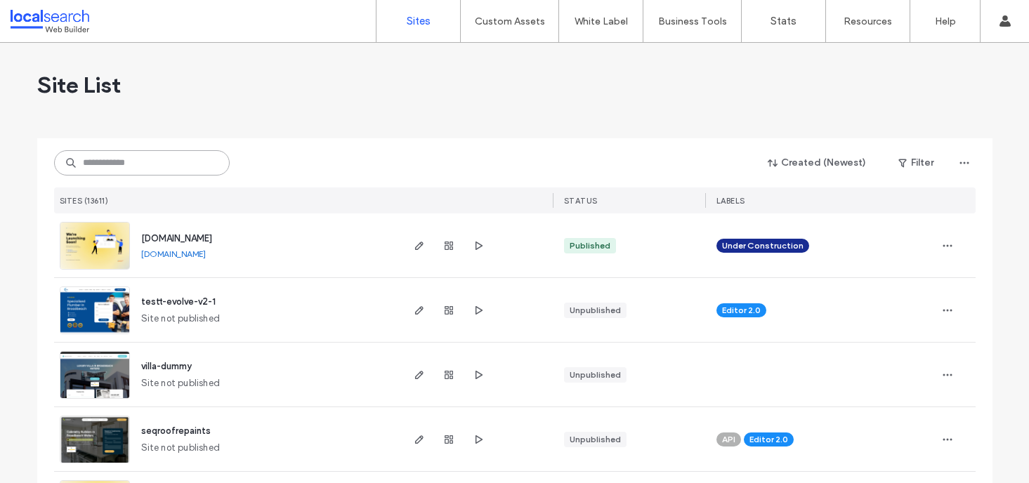
drag, startPoint x: 147, startPoint y: 159, endPoint x: 148, endPoint y: 138, distance: 20.4
click at [151, 157] on input at bounding box center [142, 162] width 176 height 25
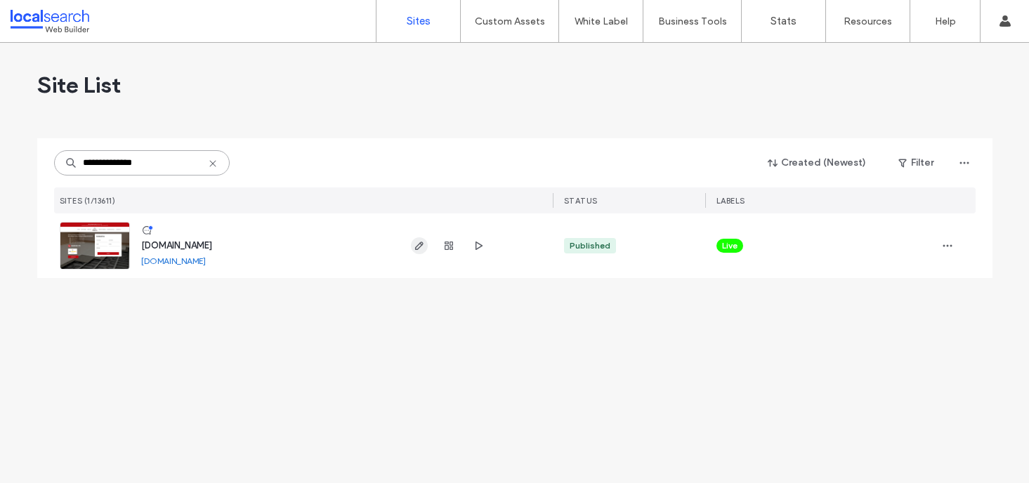
type input "**********"
click at [423, 244] on icon "button" at bounding box center [419, 245] width 11 height 11
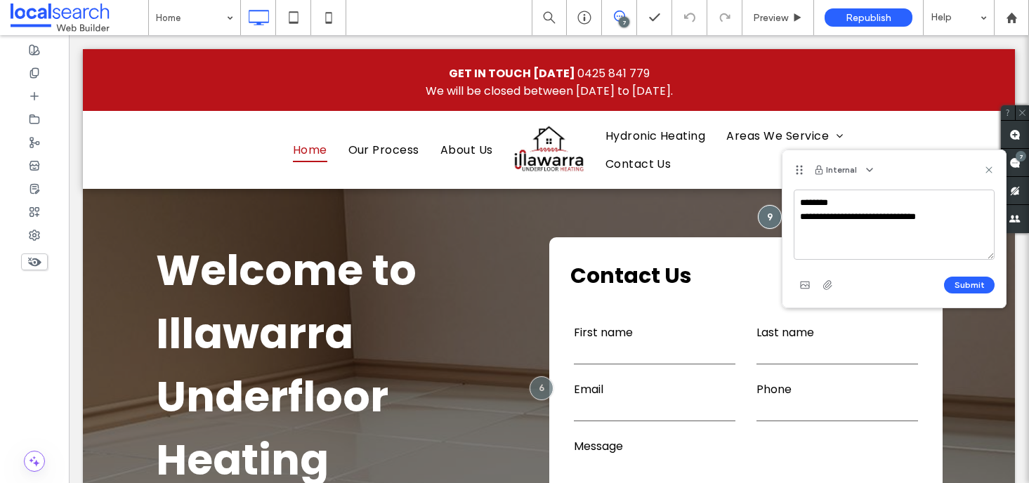
click at [847, 199] on textarea "**********" at bounding box center [893, 225] width 201 height 70
click at [962, 225] on textarea "**********" at bounding box center [893, 225] width 201 height 70
type textarea "**********"
click at [972, 280] on button "Submit" at bounding box center [969, 285] width 51 height 17
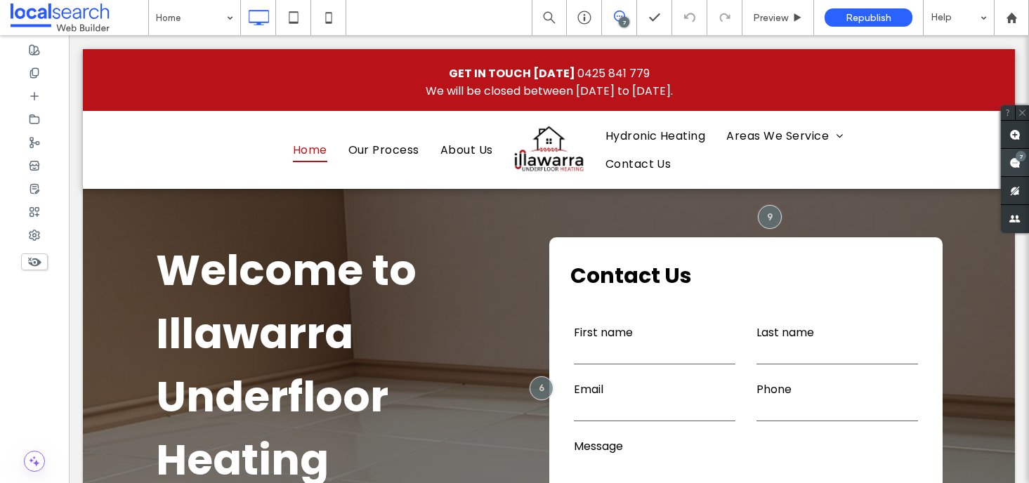
click at [1008, 159] on span at bounding box center [1015, 162] width 28 height 27
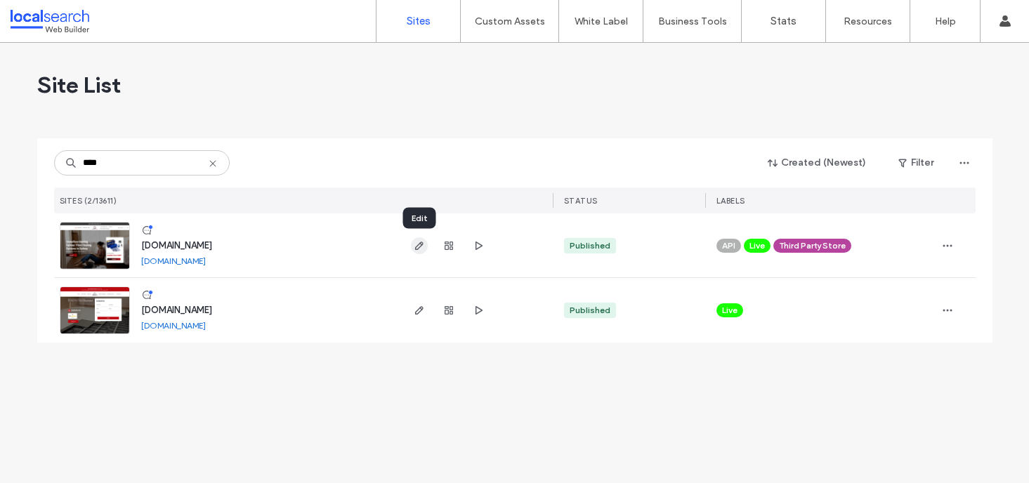
type input "****"
click at [419, 246] on use "button" at bounding box center [418, 246] width 8 height 8
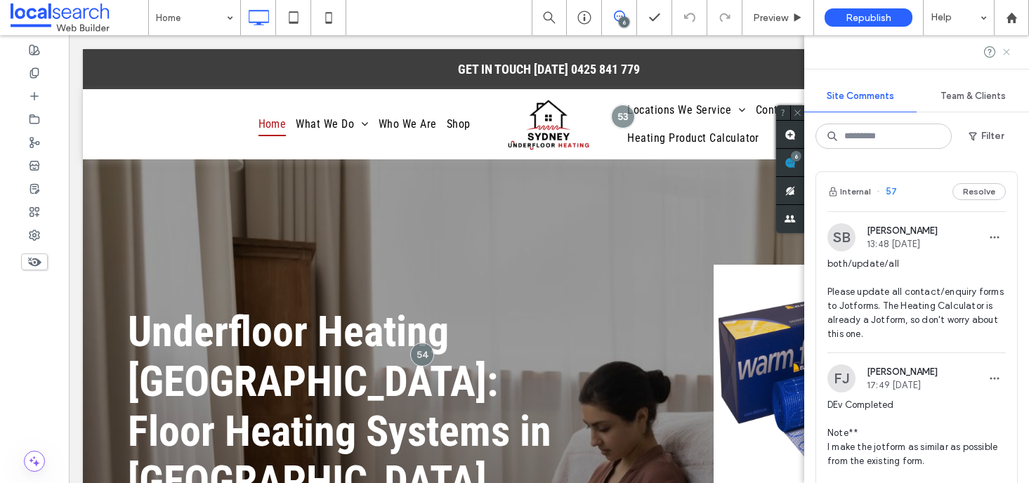
click at [1002, 51] on icon at bounding box center [1006, 51] width 11 height 11
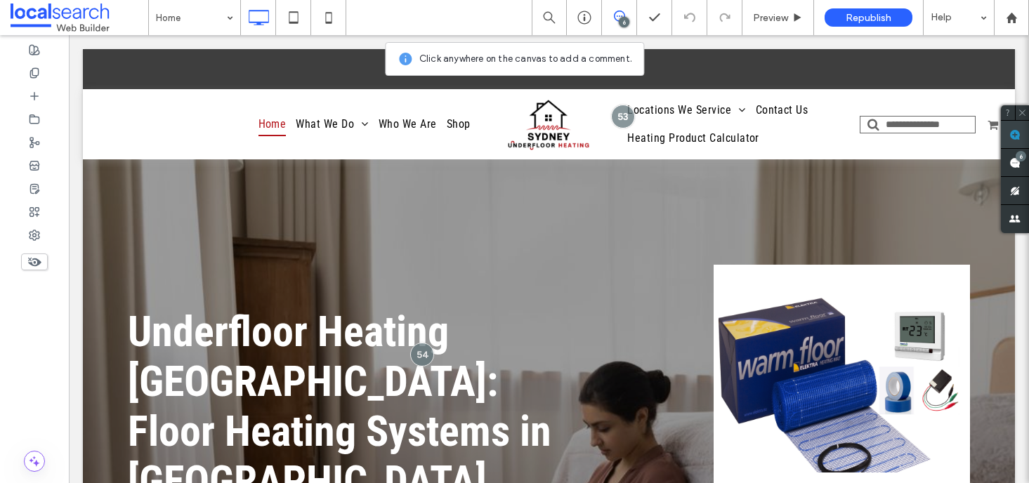
drag, startPoint x: 1015, startPoint y: 137, endPoint x: 607, endPoint y: 157, distance: 408.4
click at [1015, 137] on use at bounding box center [1014, 134] width 11 height 11
click at [676, 192] on div "Underfloor Heating Sydney: Floor Heating Systems in Sydney 2023 Underfloor Heat…" at bounding box center [409, 469] width 562 height 621
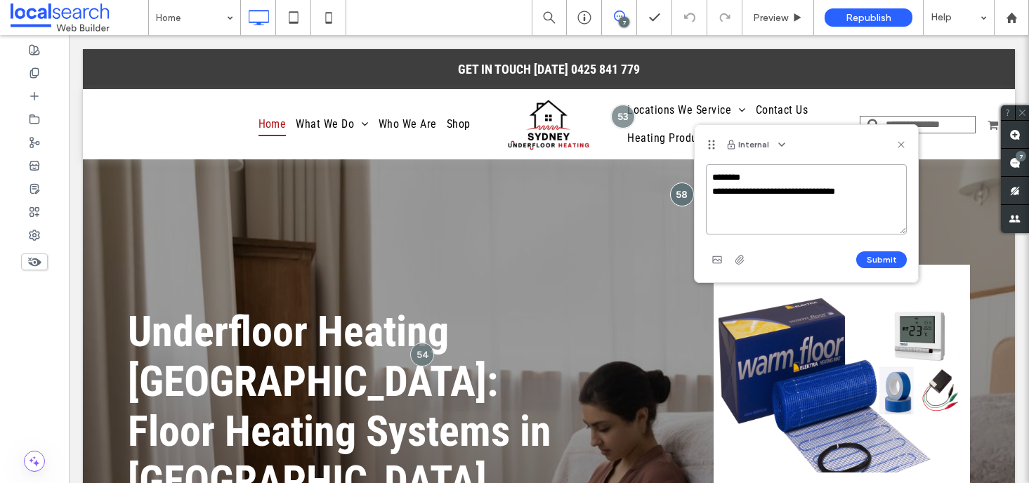
paste textarea "**********"
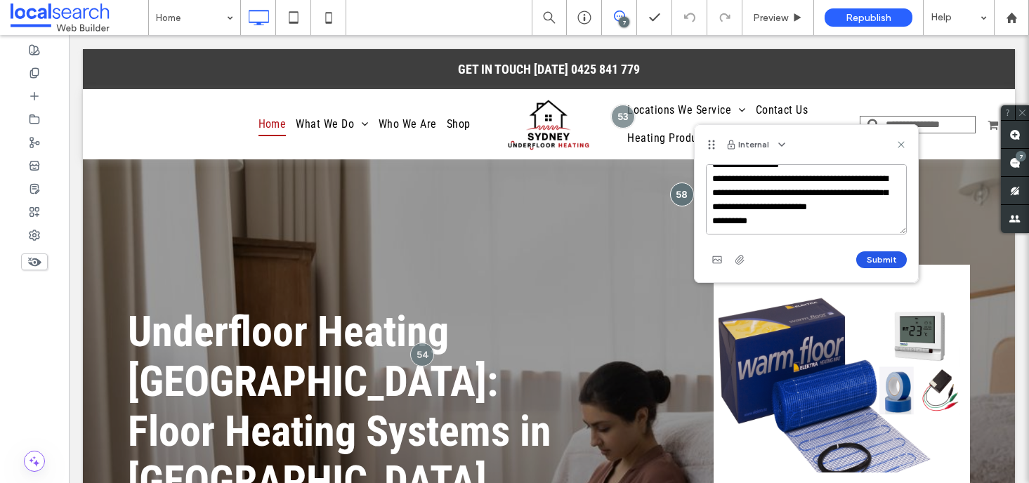
type textarea "**********"
click at [886, 260] on button "Submit" at bounding box center [881, 259] width 51 height 17
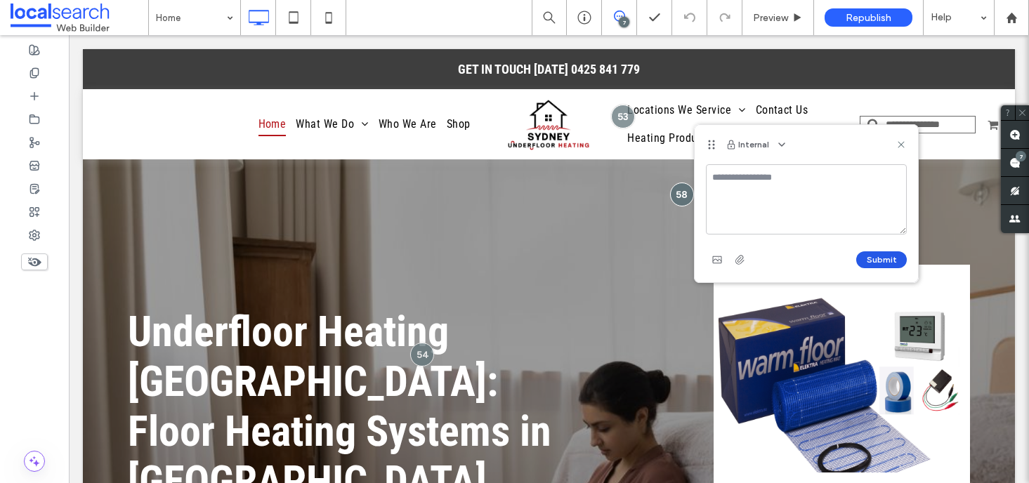
scroll to position [0, 0]
